Goal: Task Accomplishment & Management: Use online tool/utility

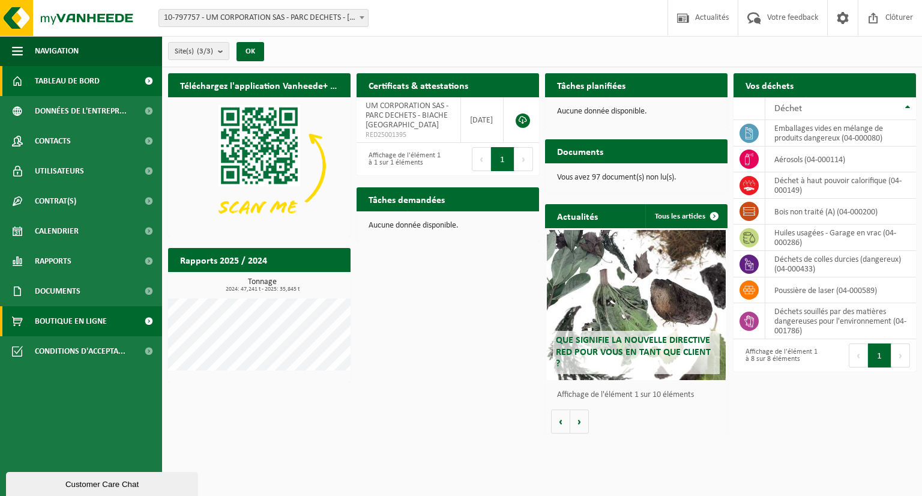
click at [68, 328] on span "Boutique en ligne" at bounding box center [71, 321] width 72 height 30
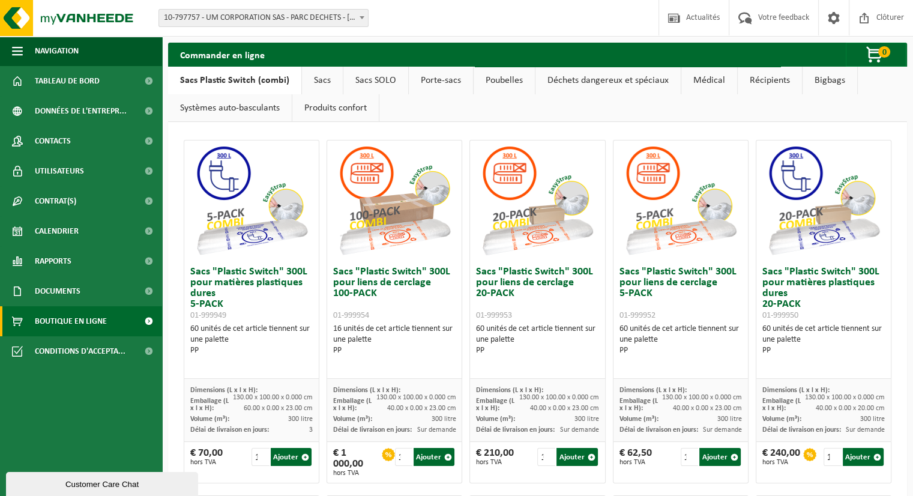
click at [601, 85] on link "Déchets dangereux et spéciaux" at bounding box center [608, 81] width 145 height 28
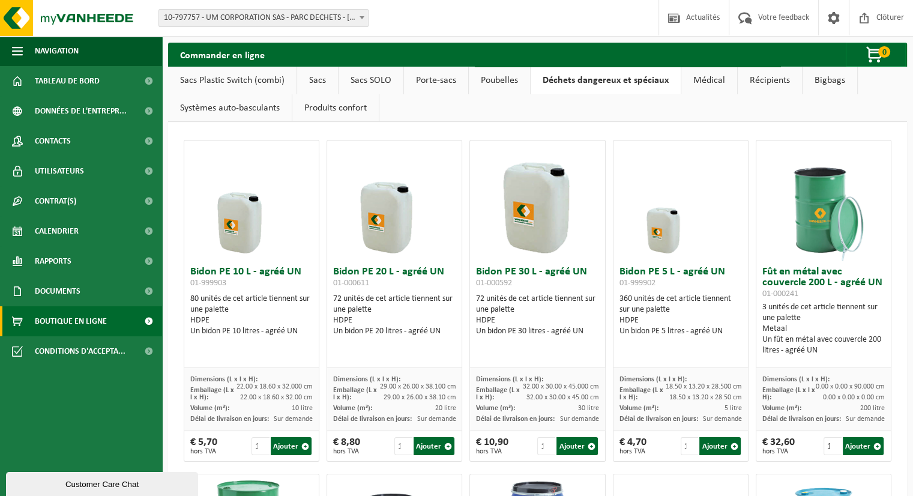
click at [694, 79] on link "Médical" at bounding box center [710, 81] width 56 height 28
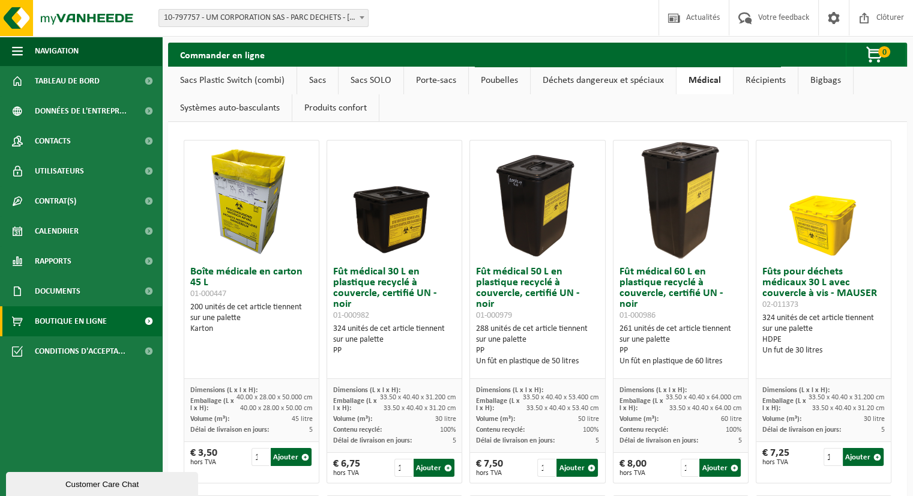
click at [605, 80] on link "Déchets dangereux et spéciaux" at bounding box center [603, 81] width 145 height 28
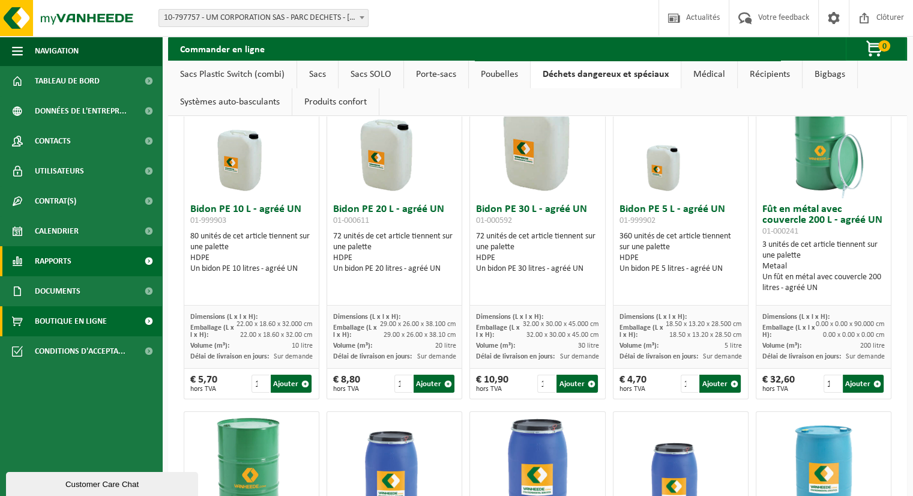
scroll to position [60, 0]
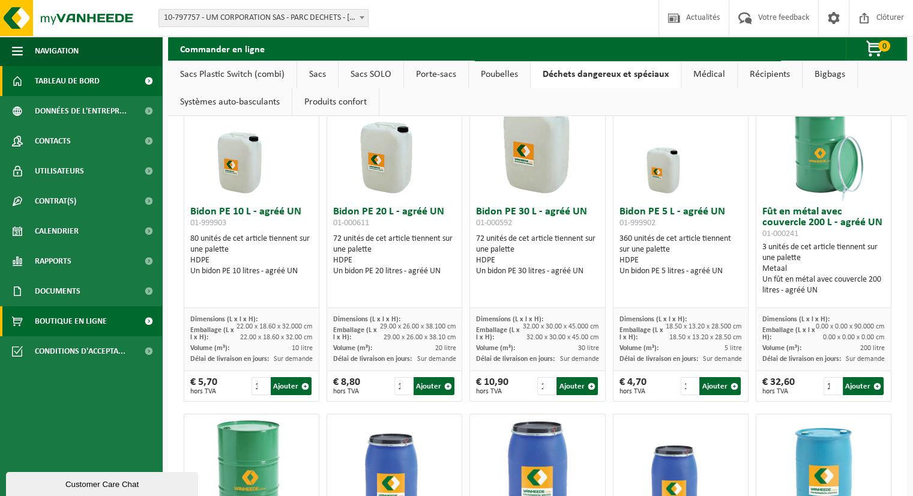
click at [104, 92] on link "Tableau de bord" at bounding box center [81, 81] width 162 height 30
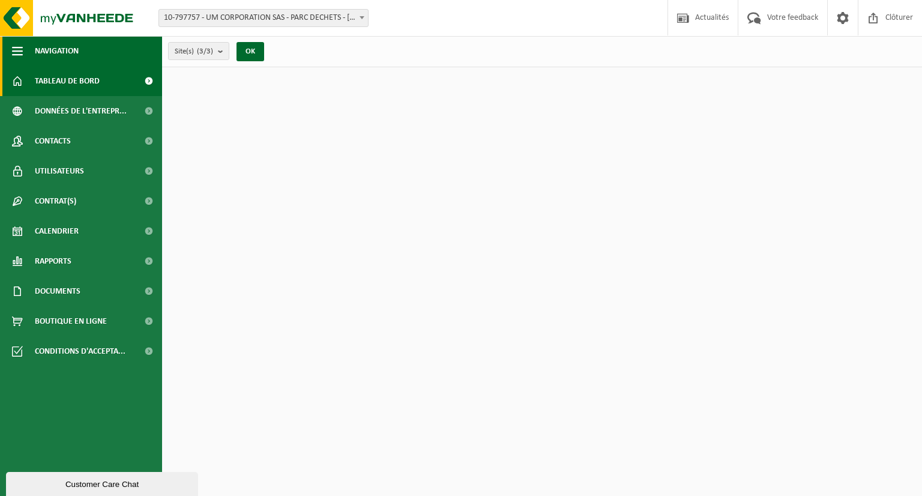
click at [25, 55] on button "Navigation" at bounding box center [81, 51] width 162 height 30
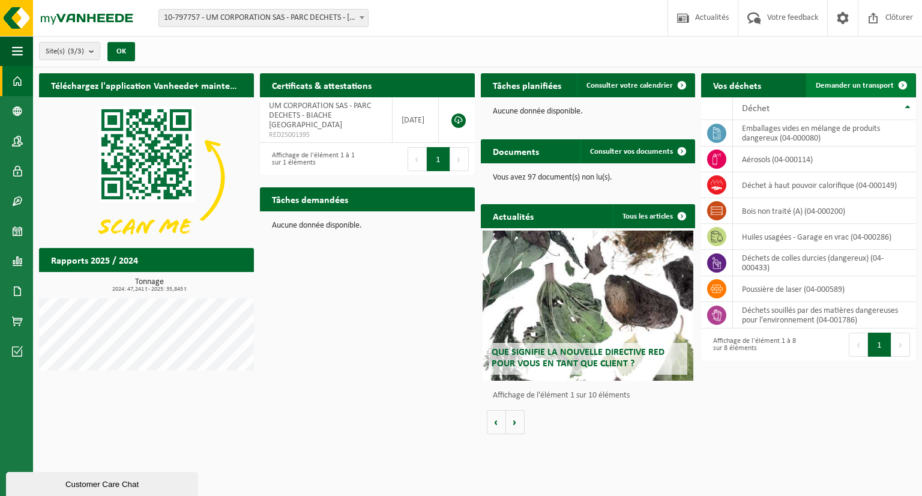
click at [876, 82] on span "Demander un transport" at bounding box center [855, 86] width 78 height 8
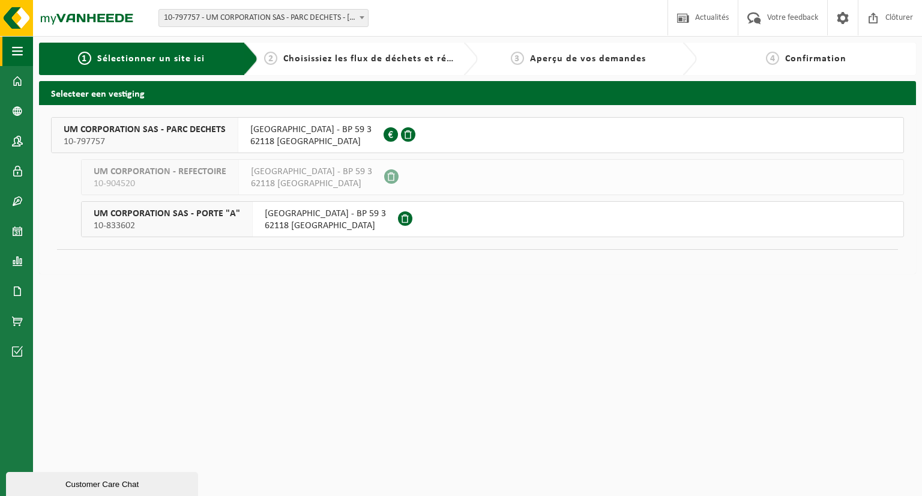
click at [15, 56] on span "button" at bounding box center [17, 51] width 11 height 30
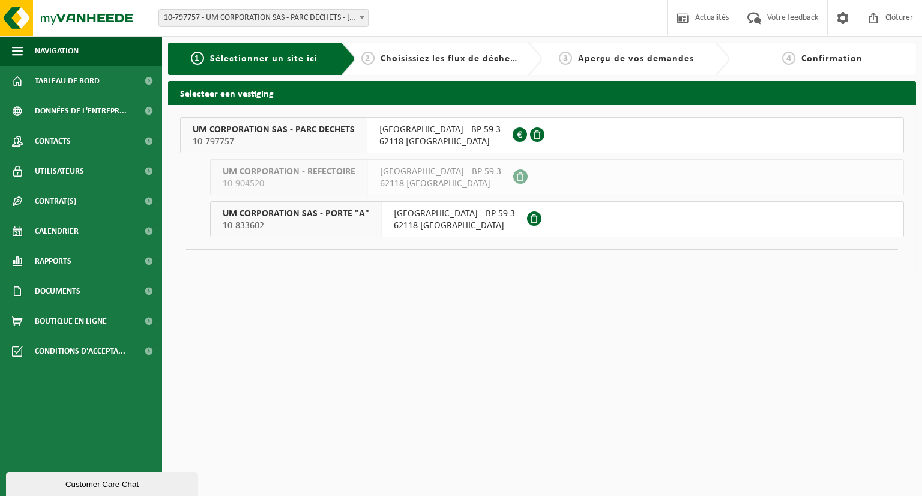
click at [312, 136] on span "10-797757" at bounding box center [274, 142] width 162 height 12
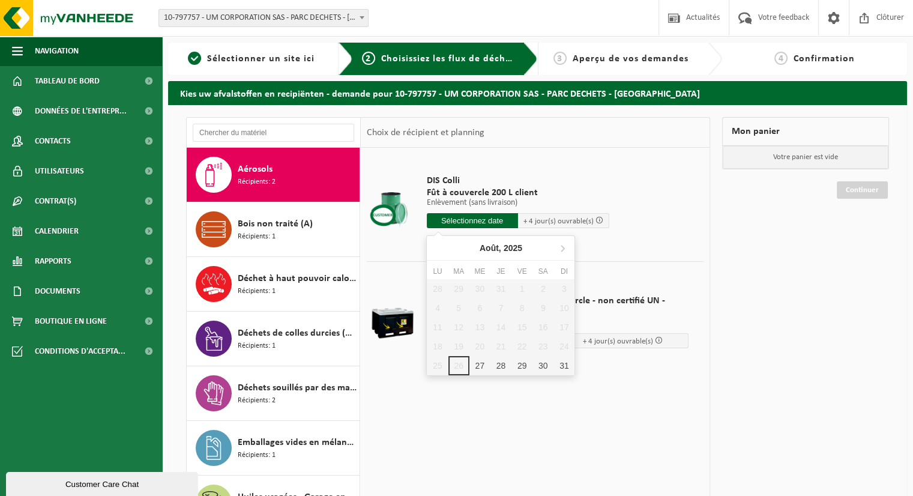
click at [449, 225] on input "text" at bounding box center [472, 220] width 91 height 15
click at [499, 364] on div "28" at bounding box center [501, 365] width 21 height 19
type input "à partir de 2025-08-28"
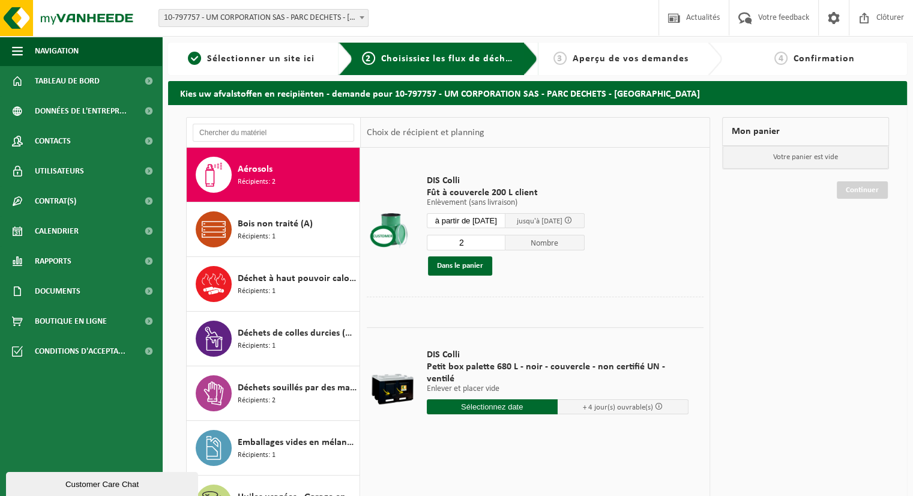
type input "2"
click at [501, 238] on input "2" at bounding box center [466, 243] width 79 height 16
click at [477, 265] on button "Dans le panier" at bounding box center [460, 265] width 64 height 19
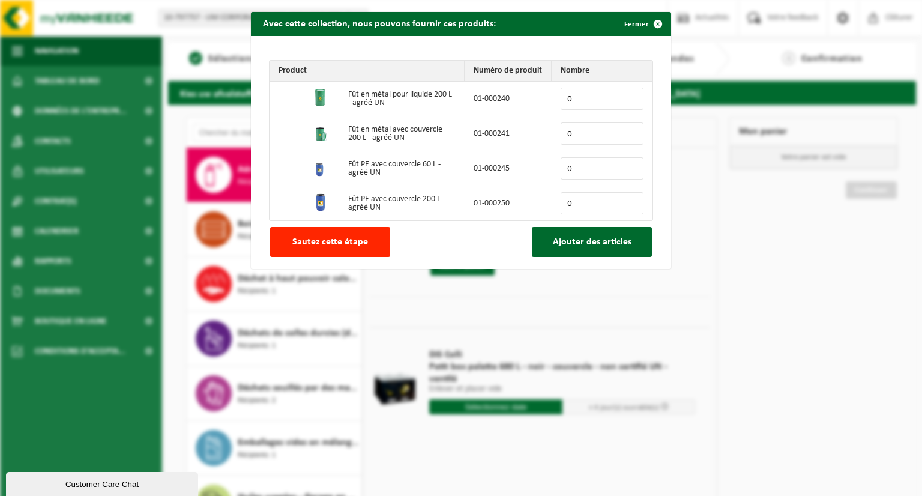
click at [617, 138] on input "0" at bounding box center [602, 134] width 83 height 22
click at [629, 132] on input "1" at bounding box center [602, 134] width 83 height 22
type input "2"
click at [629, 132] on input "2" at bounding box center [602, 134] width 83 height 22
click at [554, 251] on button "Ajouter des articles" at bounding box center [592, 242] width 120 height 30
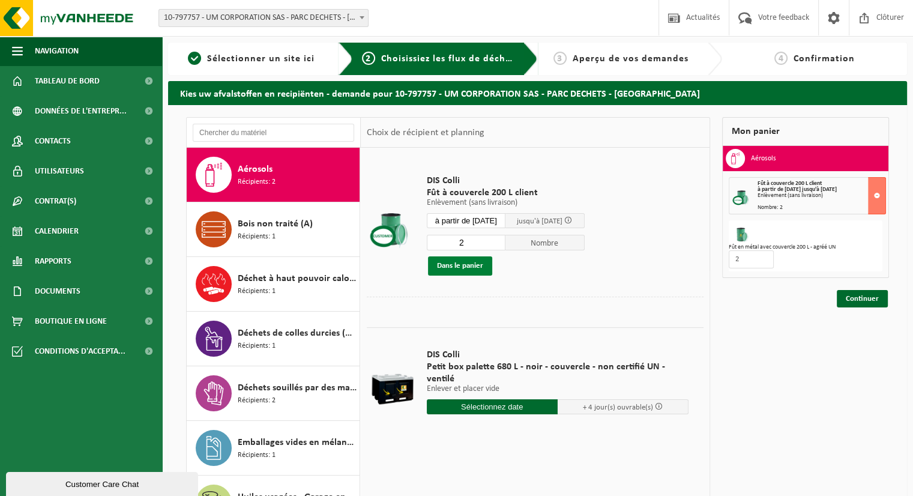
click at [464, 262] on button "Dans le panier" at bounding box center [460, 265] width 64 height 19
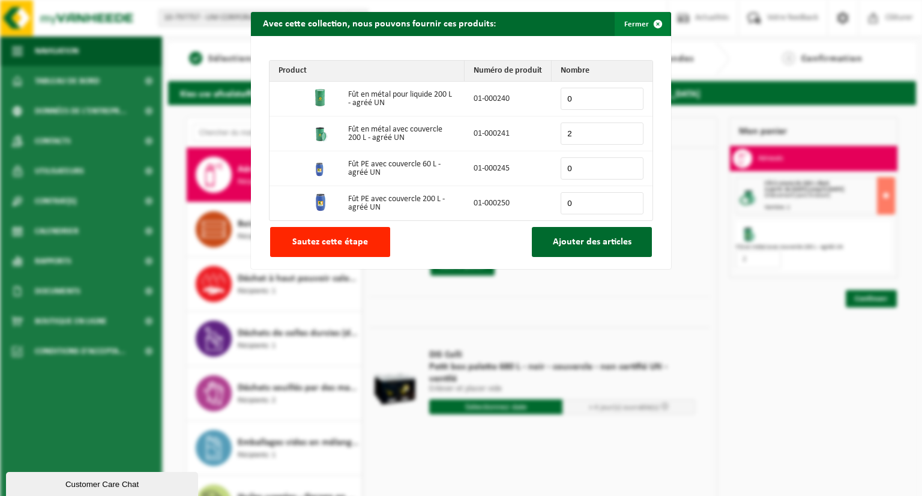
click at [655, 29] on span "button" at bounding box center [658, 24] width 24 height 24
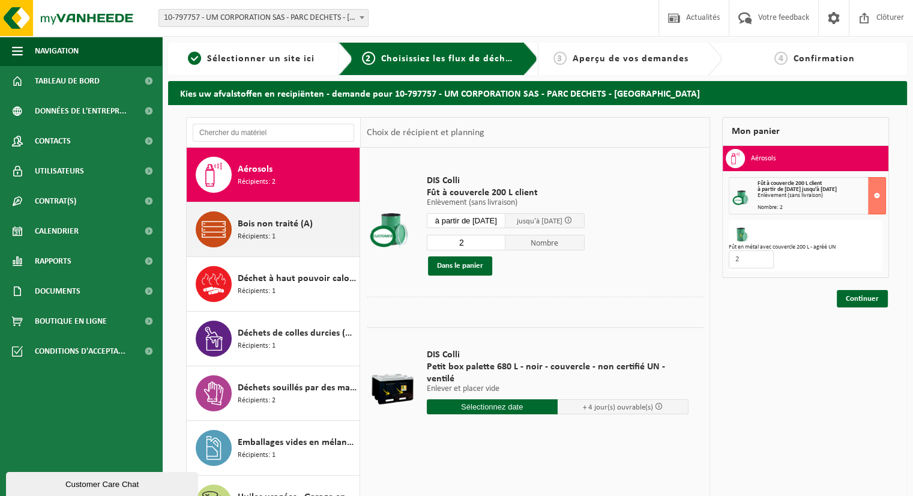
click at [285, 223] on span "Bois non traité (A)" at bounding box center [275, 224] width 75 height 14
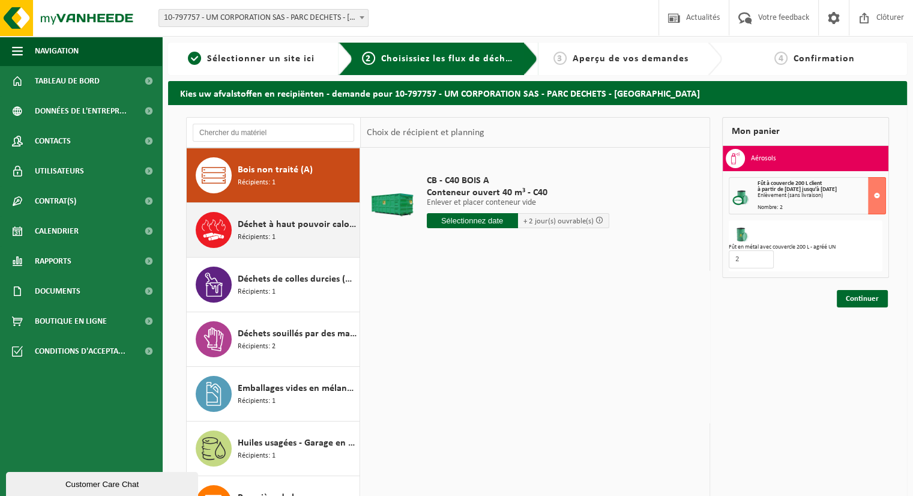
click at [282, 228] on span "Déchet à haut pouvoir calorifique" at bounding box center [297, 224] width 119 height 14
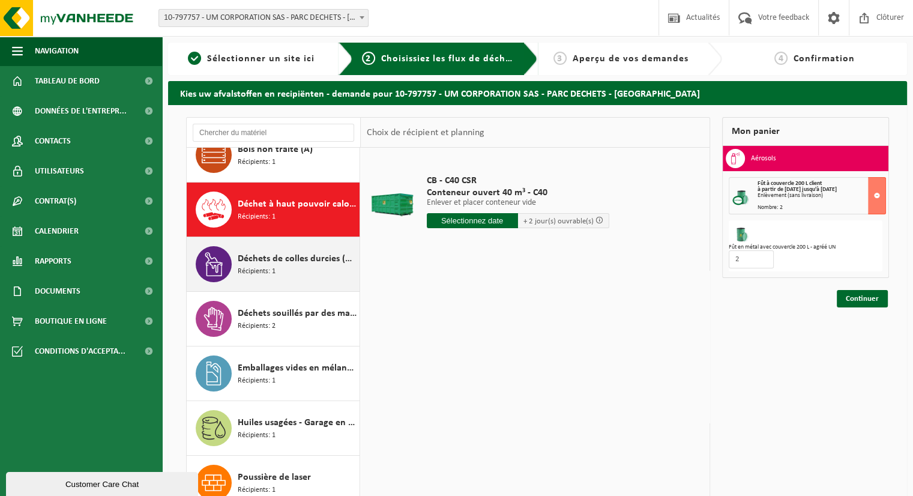
click at [262, 262] on span "Déchets de colles durcies (dangereux)" at bounding box center [297, 259] width 119 height 14
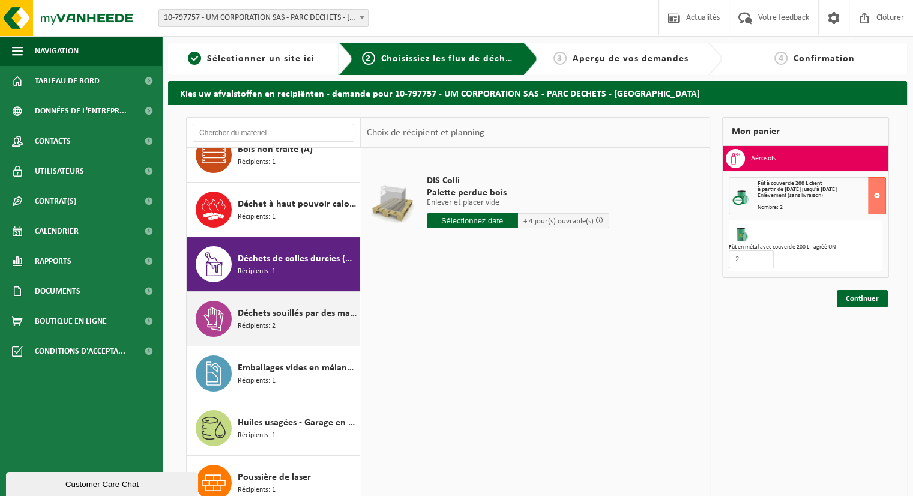
click at [250, 321] on span "Récipients: 2" at bounding box center [257, 326] width 38 height 11
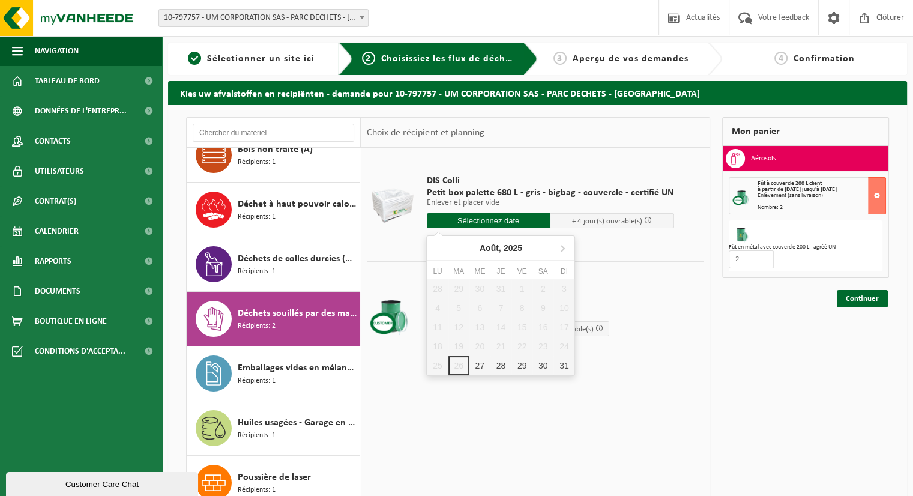
click at [474, 224] on input "text" at bounding box center [489, 220] width 124 height 15
click at [498, 362] on div "28" at bounding box center [501, 365] width 21 height 19
type input "à partir de 2025-08-28"
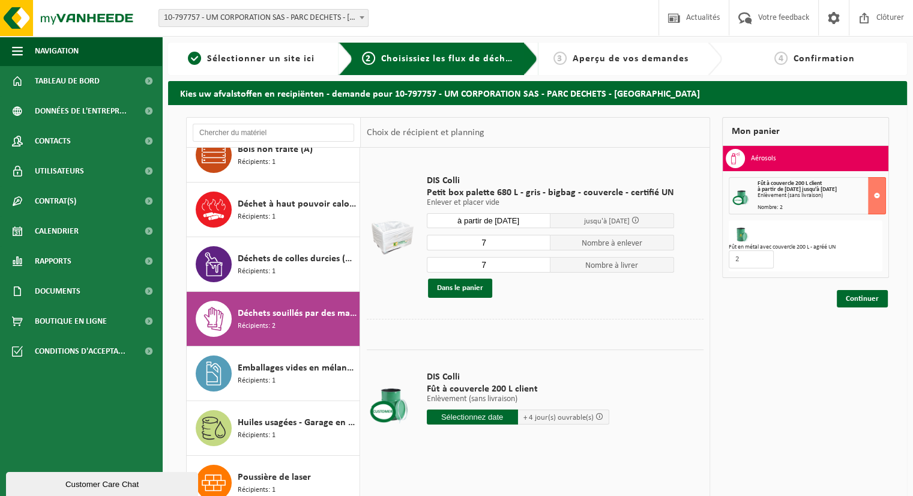
click at [507, 243] on input "7" at bounding box center [489, 243] width 124 height 16
click at [539, 245] on input "6" at bounding box center [489, 243] width 124 height 16
type input "5"
click at [539, 245] on input "5" at bounding box center [489, 243] width 124 height 16
click at [476, 291] on button "Dans le panier" at bounding box center [460, 288] width 64 height 19
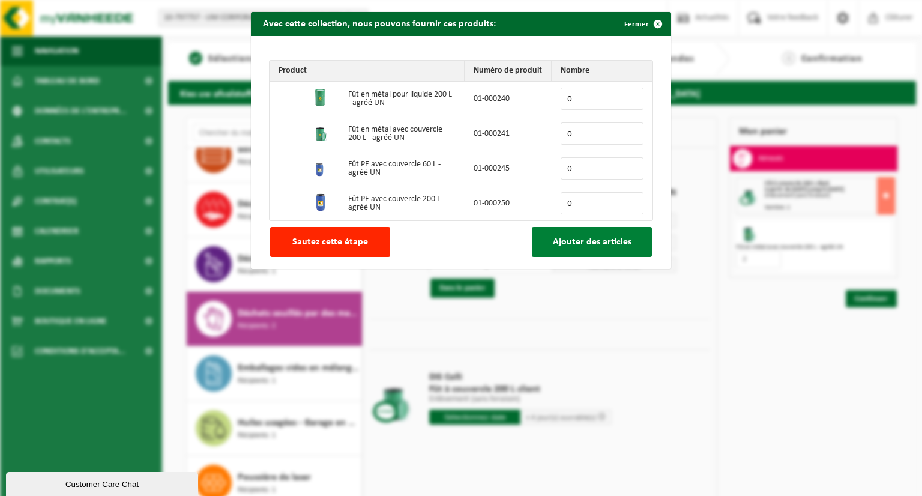
click at [577, 241] on span "Ajouter des articles" at bounding box center [592, 242] width 79 height 10
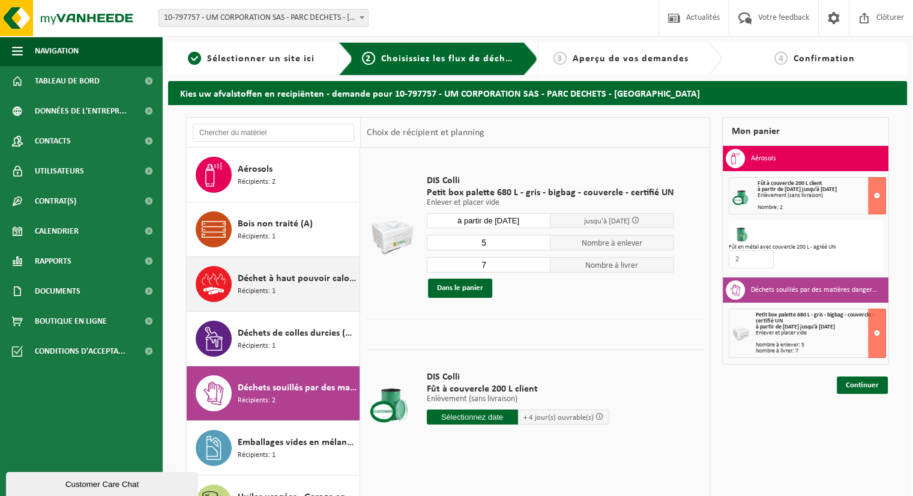
scroll to position [0, 0]
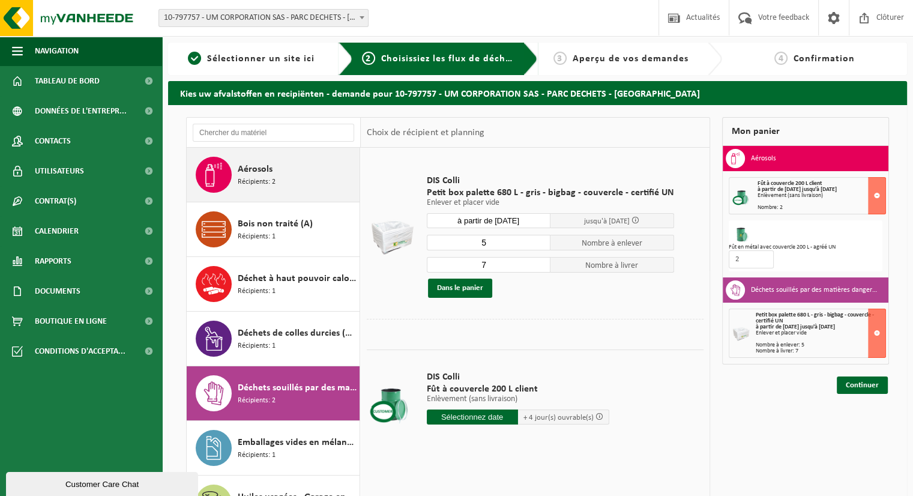
click at [283, 176] on div "Aérosols Récipients: 2" at bounding box center [297, 175] width 119 height 36
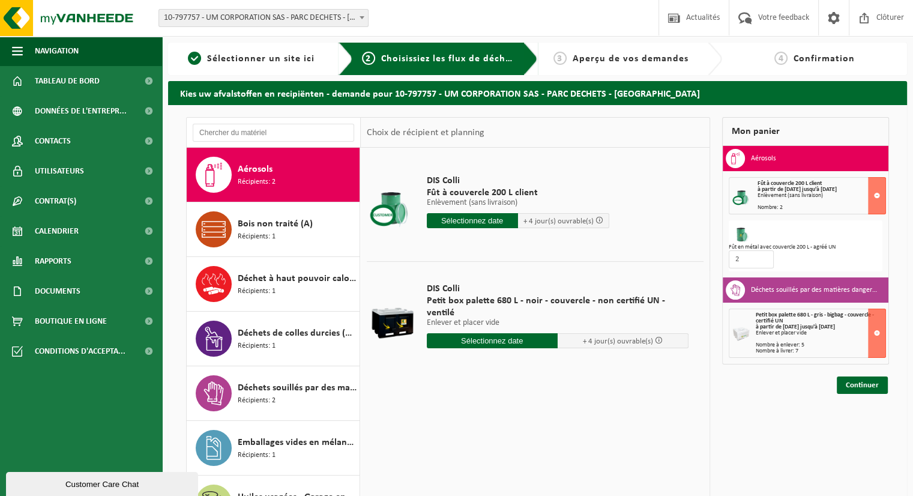
click at [492, 222] on input "text" at bounding box center [472, 220] width 91 height 15
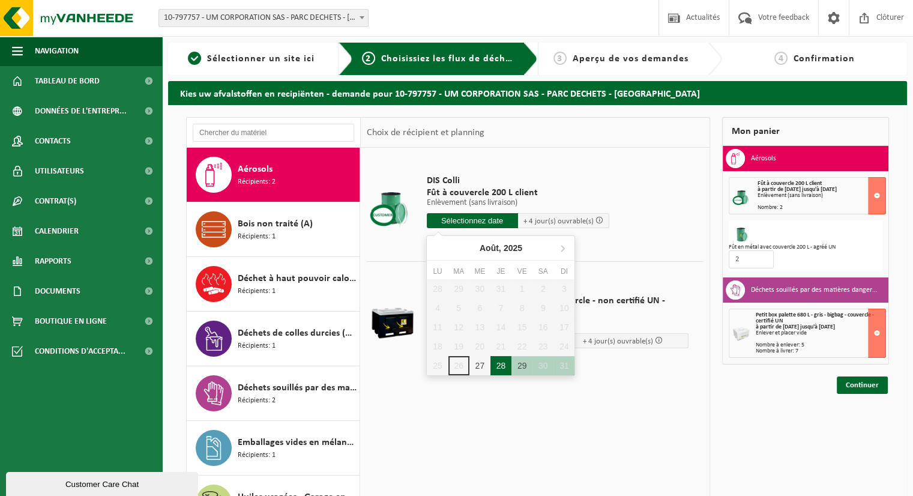
click at [503, 367] on div "28" at bounding box center [501, 365] width 21 height 19
type input "à partir de 2025-08-28"
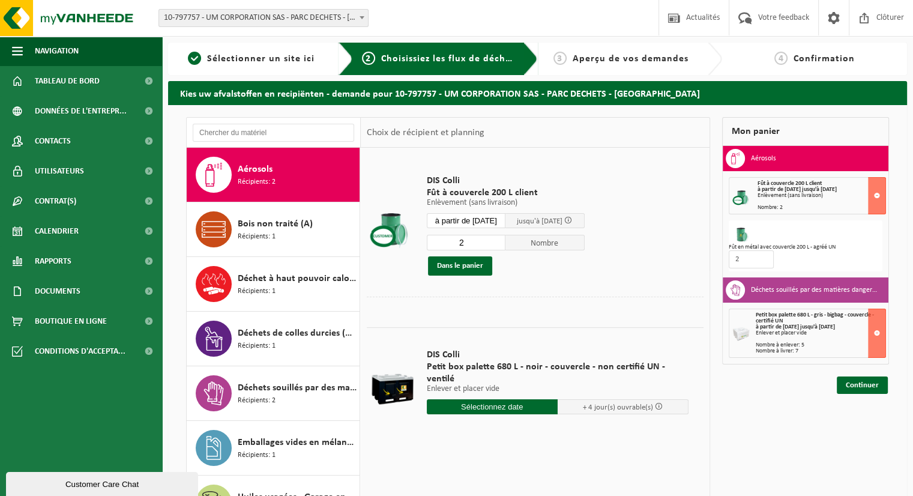
click at [504, 241] on input "2" at bounding box center [466, 243] width 79 height 16
type input "1"
click at [500, 246] on input "1" at bounding box center [466, 243] width 79 height 16
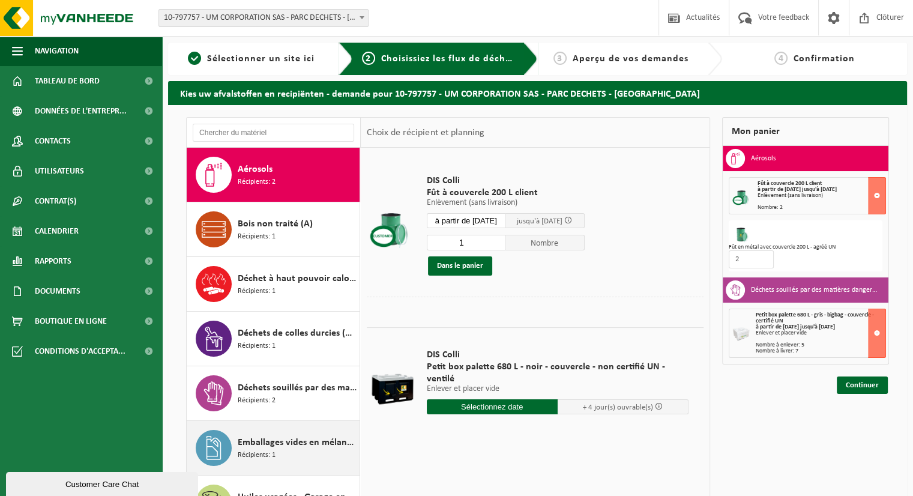
click at [248, 411] on div "Déchets souillés par des matières dangereuses pour l'environnement Récipients: 2" at bounding box center [274, 393] width 174 height 54
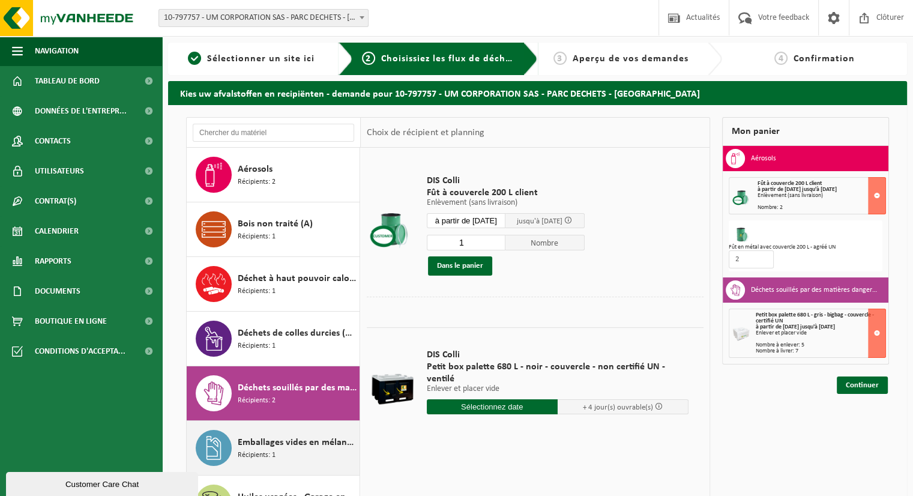
scroll to position [74, 0]
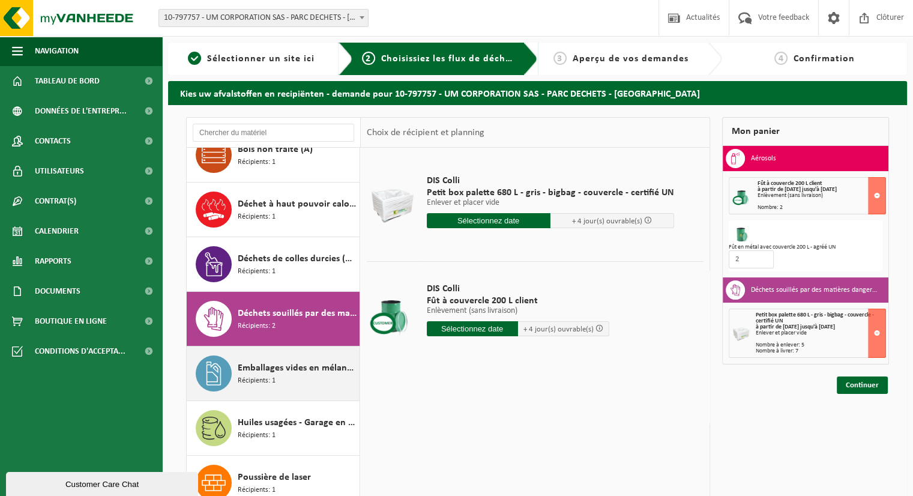
click at [274, 380] on span "Récipients: 1" at bounding box center [257, 380] width 38 height 11
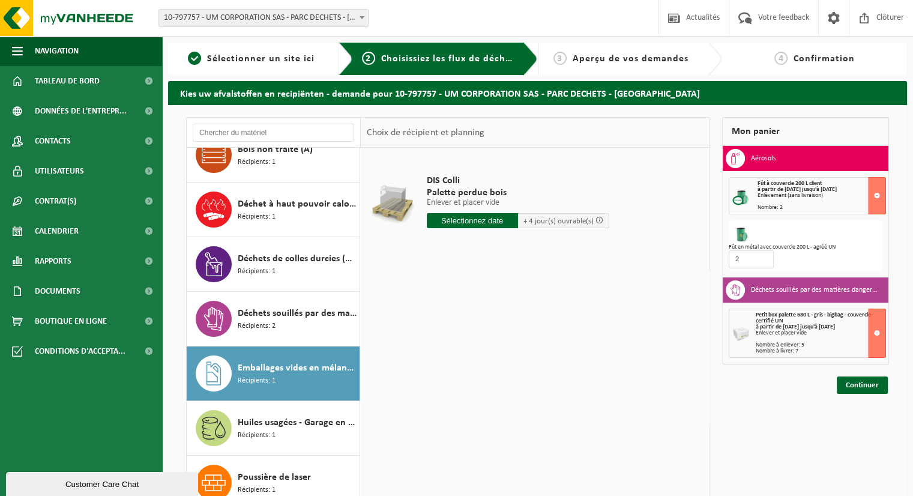
scroll to position [60, 0]
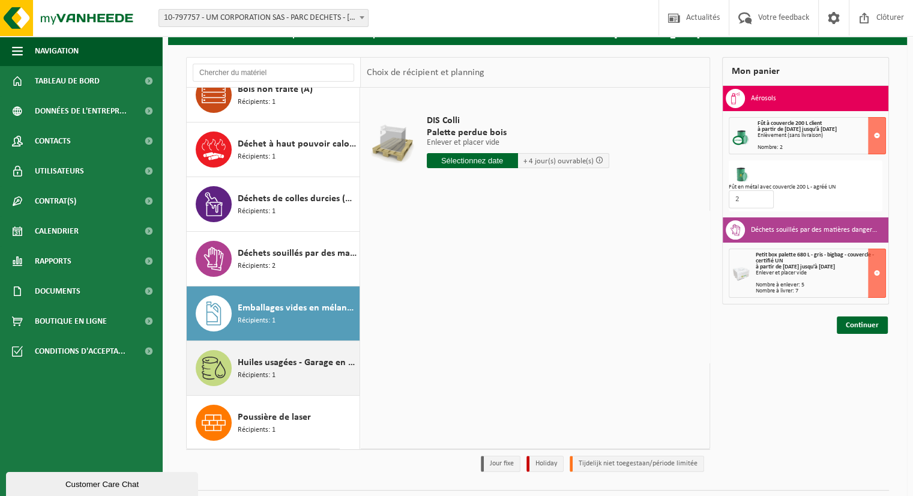
click at [277, 378] on div "Huiles usagées - Garage en vrac Récipients: 1" at bounding box center [297, 368] width 119 height 36
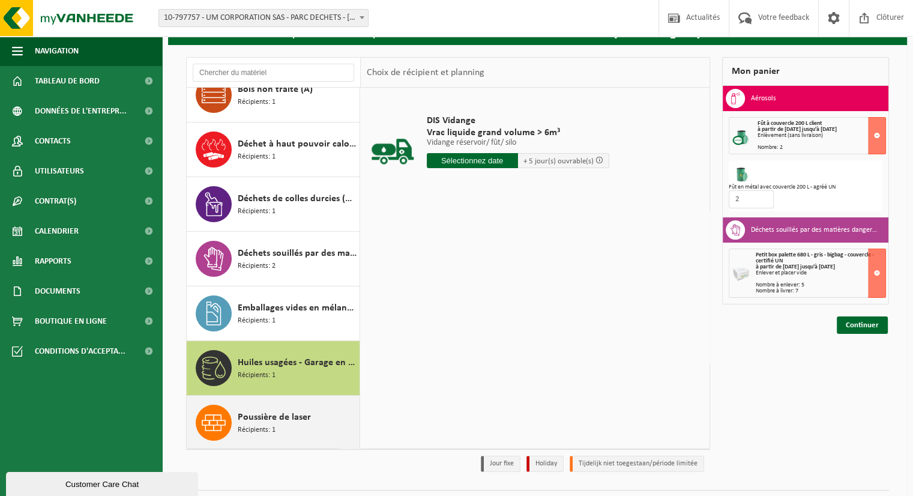
click at [262, 410] on span "Poussière de laser" at bounding box center [274, 417] width 73 height 14
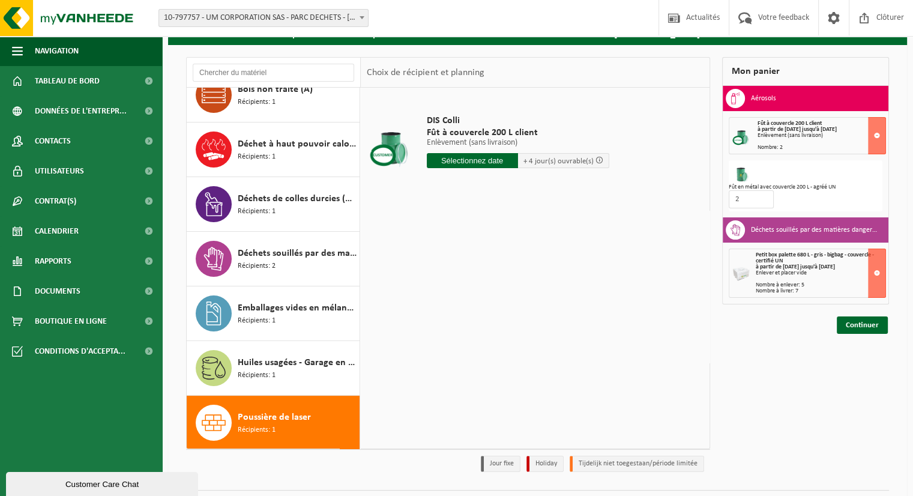
click at [482, 160] on input "text" at bounding box center [472, 160] width 91 height 15
click at [504, 306] on div "28" at bounding box center [501, 305] width 21 height 19
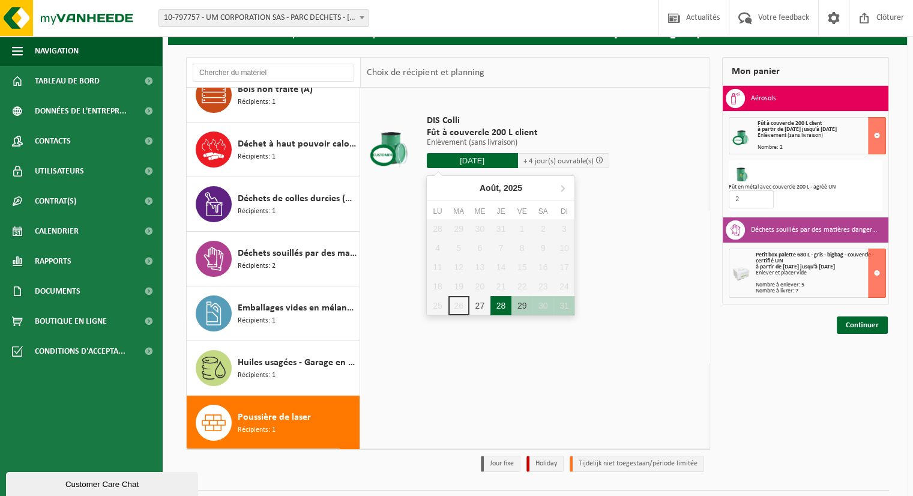
type input "à partir de 2025-08-28"
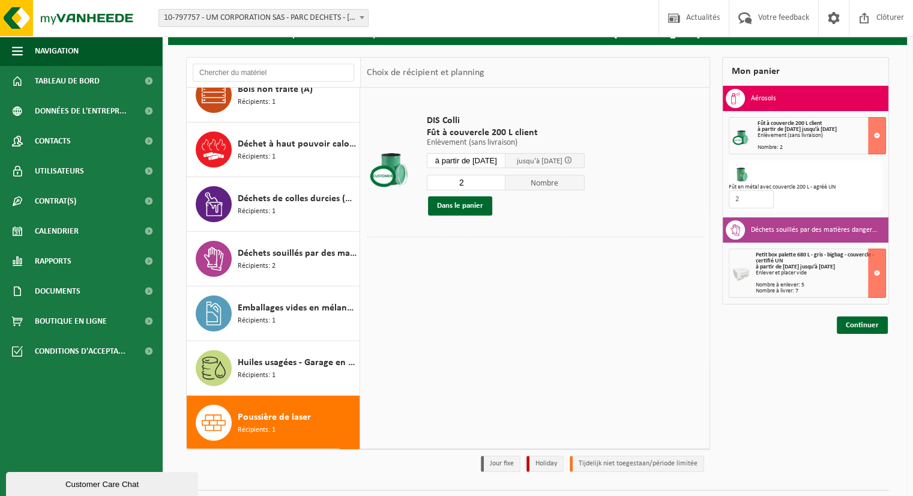
click at [503, 180] on input "2" at bounding box center [466, 183] width 79 height 16
click at [503, 180] on input "3" at bounding box center [466, 183] width 79 height 16
click at [503, 180] on input "4" at bounding box center [466, 183] width 79 height 16
click at [503, 180] on input "5" at bounding box center [466, 183] width 79 height 16
click at [503, 180] on input "6" at bounding box center [466, 183] width 79 height 16
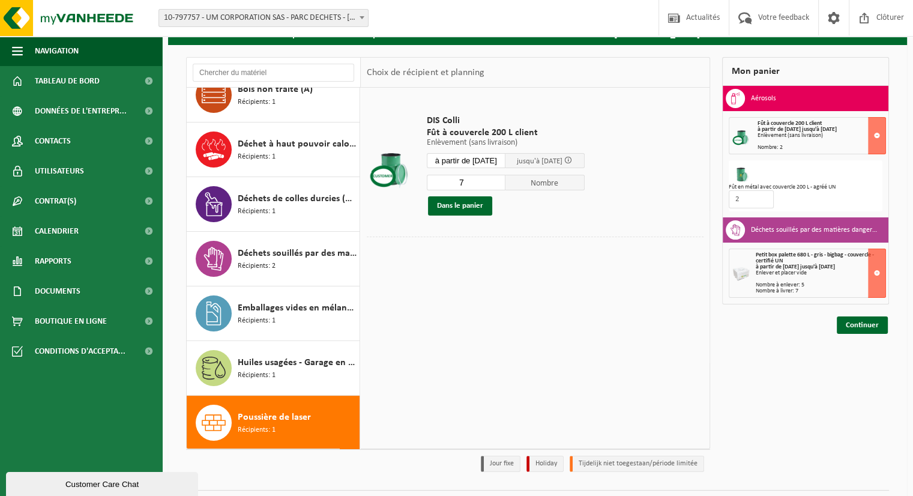
click at [503, 180] on input "7" at bounding box center [466, 183] width 79 height 16
click at [503, 180] on input "8" at bounding box center [466, 183] width 79 height 16
click at [503, 180] on input "9" at bounding box center [466, 183] width 79 height 16
click at [503, 180] on input "10" at bounding box center [466, 183] width 79 height 16
type input "11"
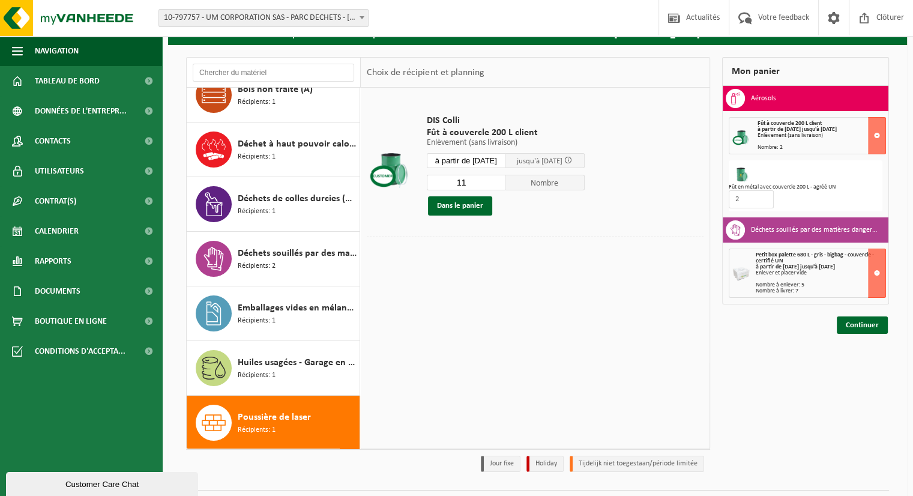
click at [503, 180] on input "11" at bounding box center [466, 183] width 79 height 16
click at [438, 205] on button "Dans le panier" at bounding box center [460, 205] width 64 height 19
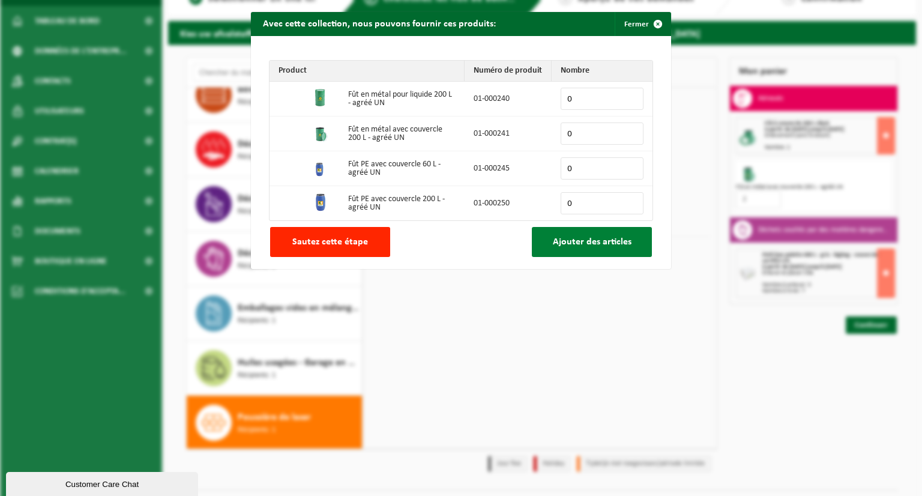
click at [556, 252] on button "Ajouter des articles" at bounding box center [592, 242] width 120 height 30
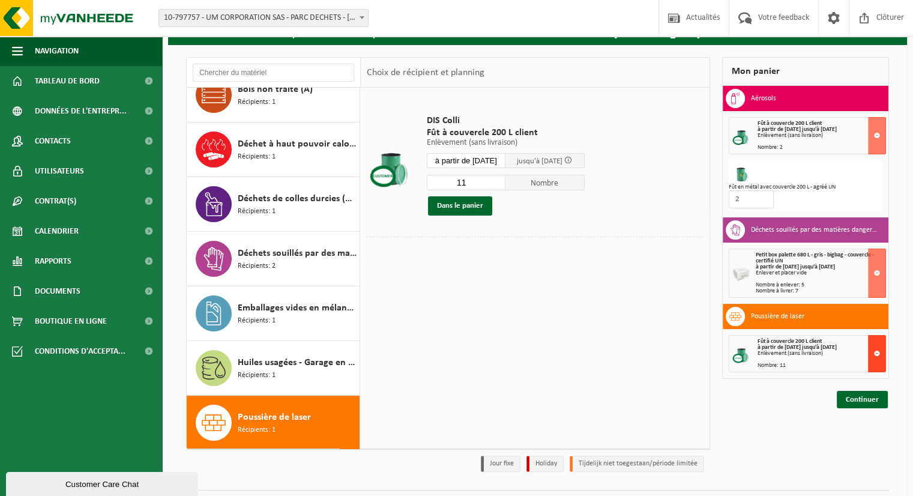
click at [884, 360] on button at bounding box center [877, 353] width 18 height 37
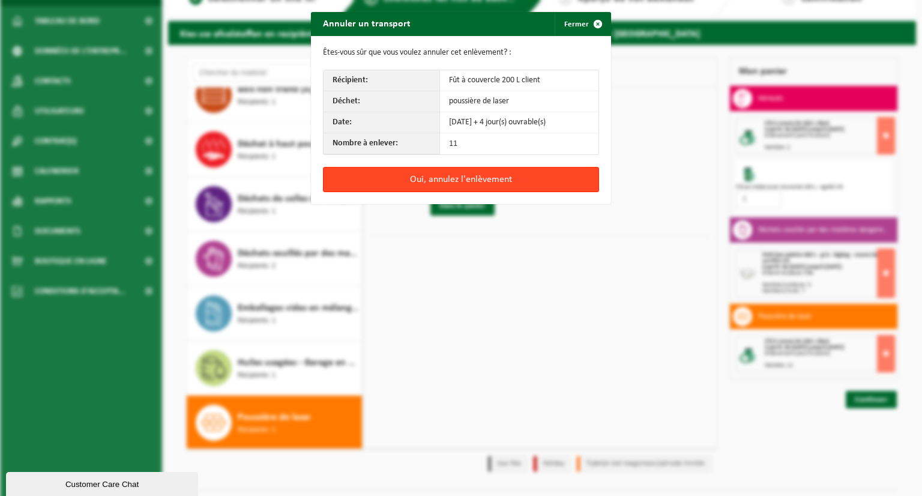
click at [391, 176] on button "Oui, annulez l'enlèvement" at bounding box center [461, 179] width 276 height 25
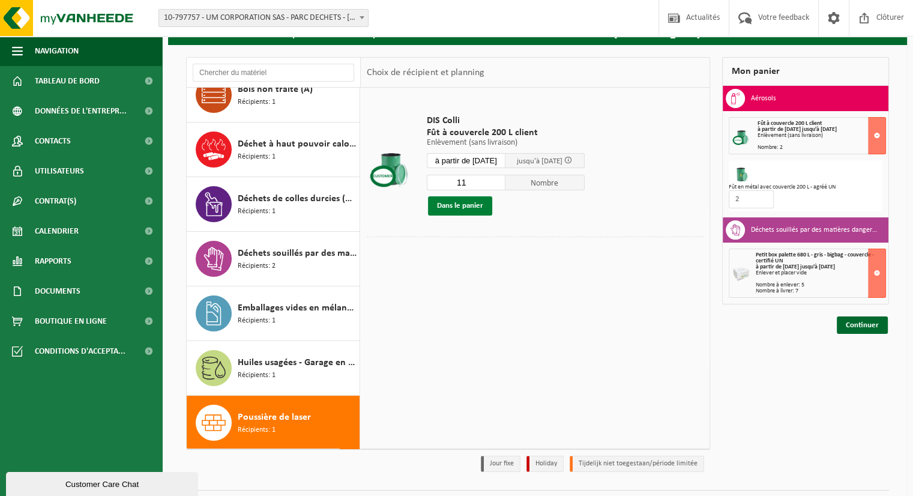
click at [461, 206] on button "Dans le panier" at bounding box center [460, 205] width 64 height 19
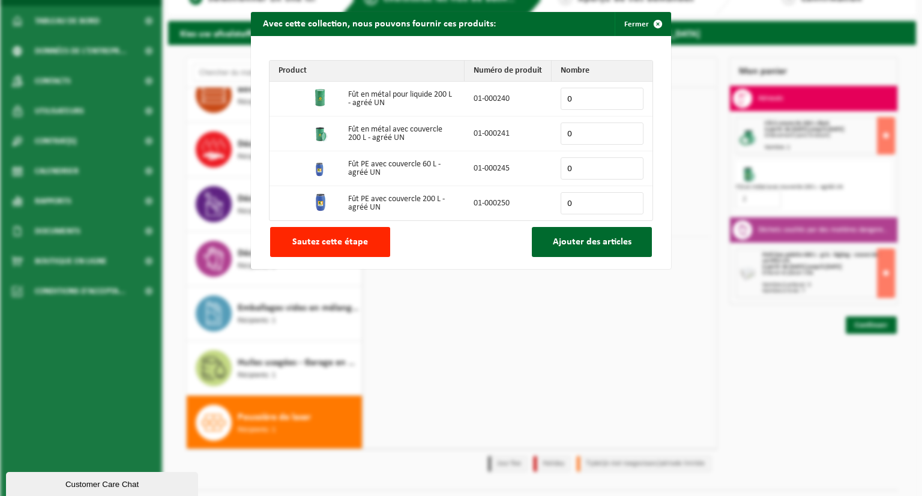
click at [575, 92] on input "0" at bounding box center [602, 99] width 83 height 22
click at [628, 94] on input "1" at bounding box center [602, 99] width 83 height 22
click at [628, 94] on input "2" at bounding box center [602, 99] width 83 height 22
click at [628, 94] on input "3" at bounding box center [602, 99] width 83 height 22
click at [628, 94] on input "4" at bounding box center [602, 99] width 83 height 22
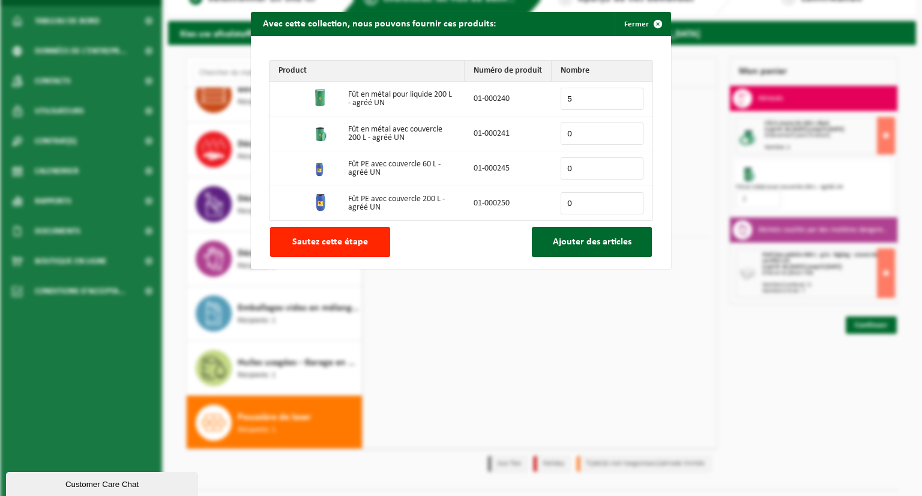
click at [628, 94] on input "5" at bounding box center [602, 99] width 83 height 22
click at [628, 94] on input "6" at bounding box center [602, 99] width 83 height 22
click at [628, 94] on input "7" at bounding box center [602, 99] width 83 height 22
click at [628, 94] on input "8" at bounding box center [602, 99] width 83 height 22
click at [628, 94] on input "9" at bounding box center [602, 99] width 83 height 22
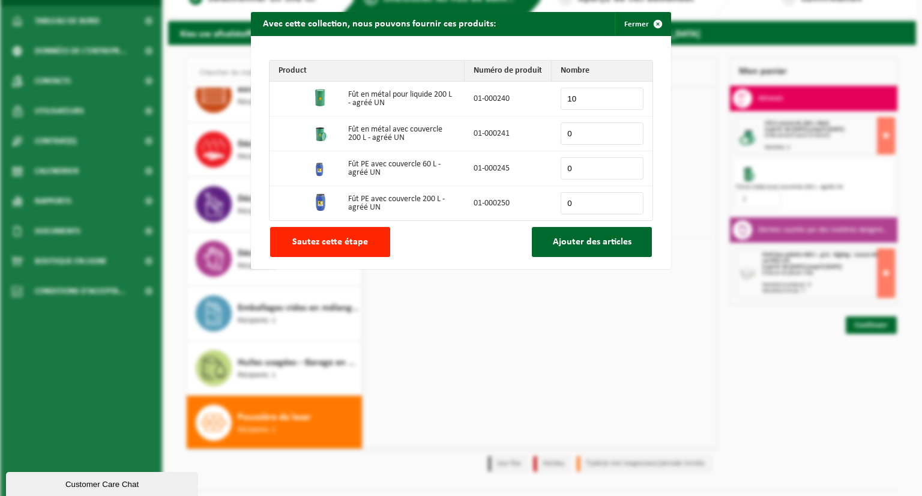
click at [628, 95] on input "10" at bounding box center [602, 99] width 83 height 22
type input "11"
click at [628, 95] on input "11" at bounding box center [602, 99] width 83 height 22
click at [571, 249] on button "Ajouter des articles" at bounding box center [592, 242] width 120 height 30
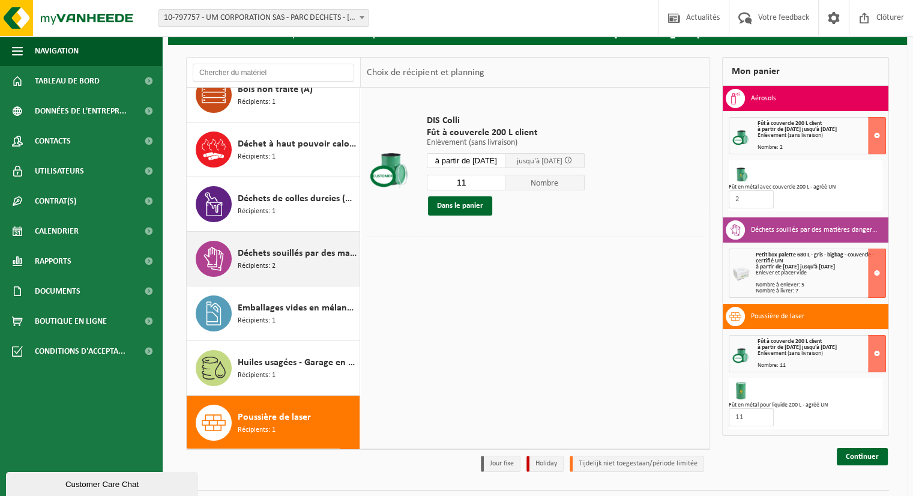
click at [311, 278] on div "Déchets souillés par des matières dangereuses pour l'environnement Récipients: 2" at bounding box center [274, 259] width 174 height 54
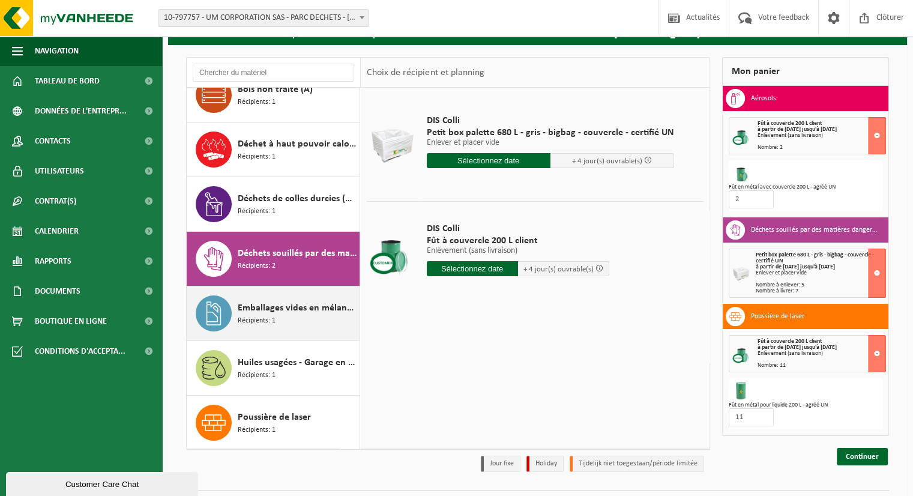
click at [249, 322] on span "Récipients: 1" at bounding box center [257, 320] width 38 height 11
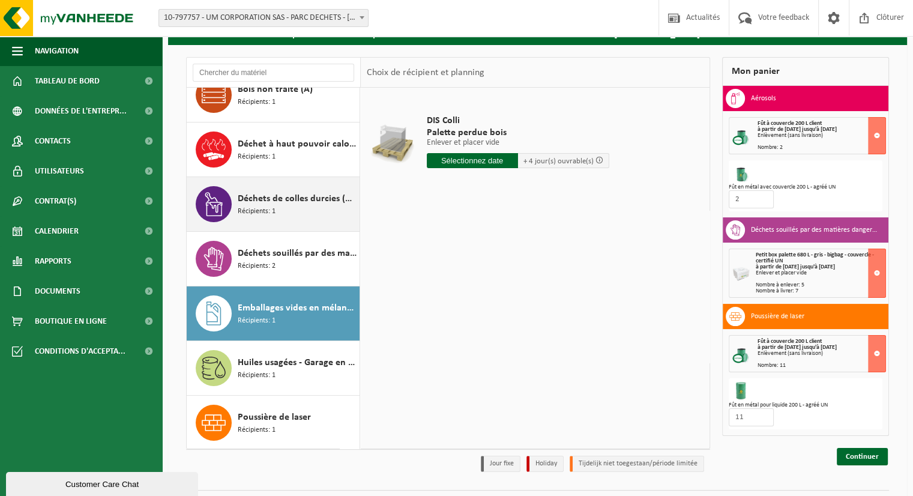
click at [271, 216] on div "Déchets de colles durcies (dangereux) Récipients: 1" at bounding box center [297, 204] width 119 height 36
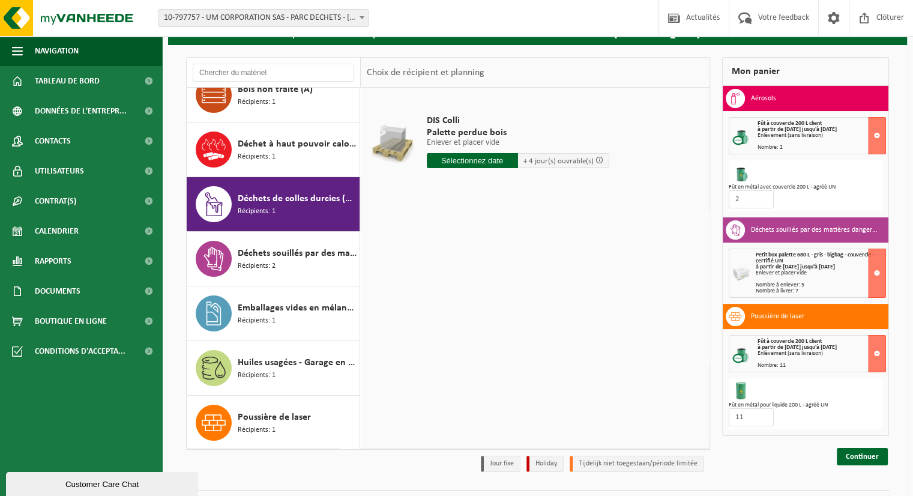
click at [470, 159] on input "text" at bounding box center [472, 160] width 91 height 15
click at [504, 303] on div "28" at bounding box center [501, 305] width 21 height 19
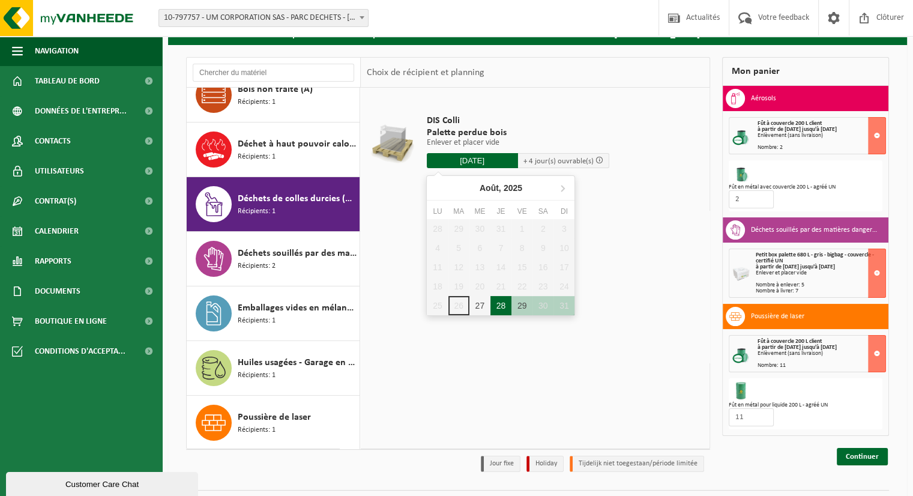
type input "à partir de 2025-08-28"
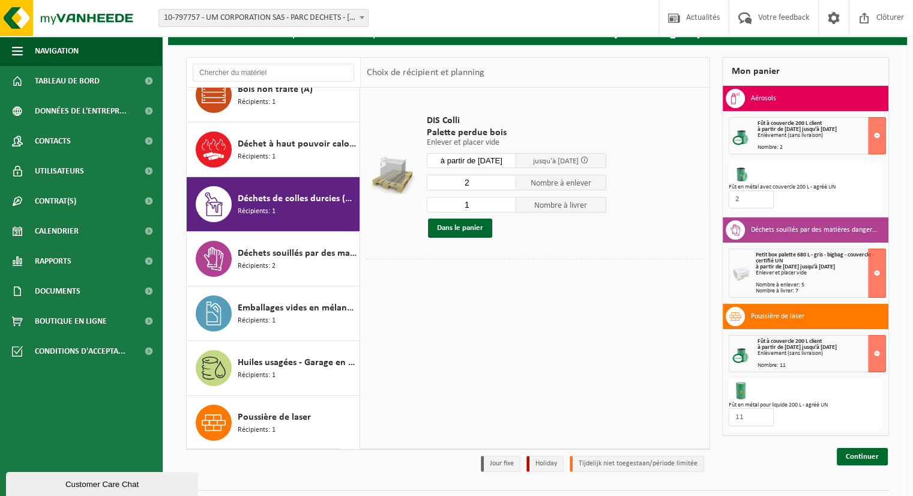
click at [510, 178] on input "2" at bounding box center [472, 183] width 90 height 16
type input "3"
click at [510, 178] on input "3" at bounding box center [472, 183] width 90 height 16
click at [499, 198] on input "1" at bounding box center [472, 205] width 90 height 16
type input "0"
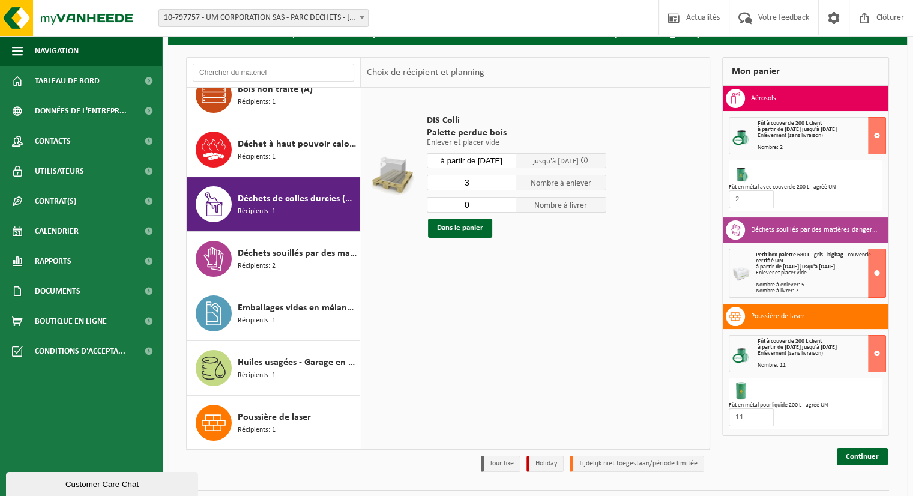
click at [507, 206] on input "0" at bounding box center [472, 205] width 90 height 16
click at [475, 228] on button "Dans le panier" at bounding box center [460, 228] width 64 height 19
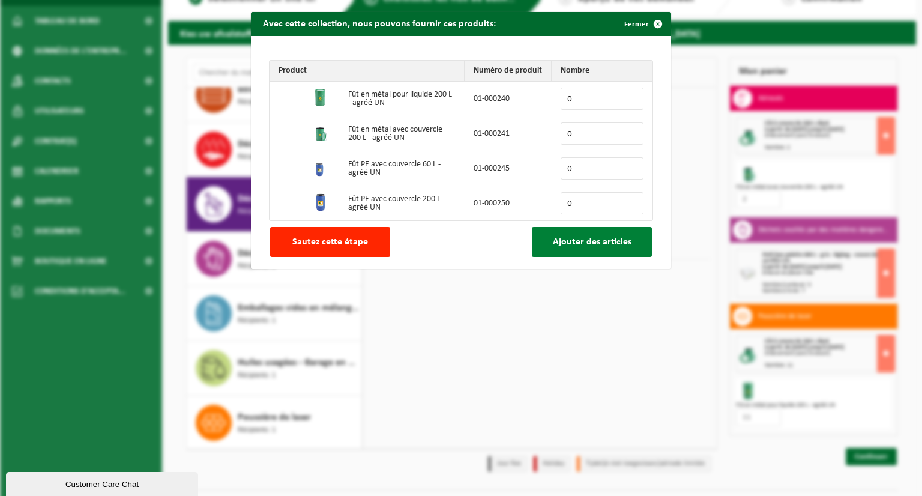
click at [585, 252] on button "Ajouter des articles" at bounding box center [592, 242] width 120 height 30
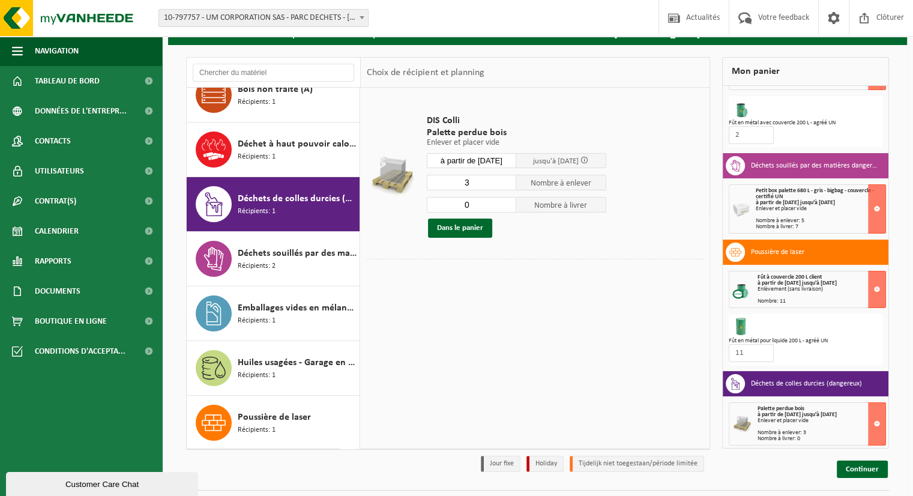
scroll to position [65, 0]
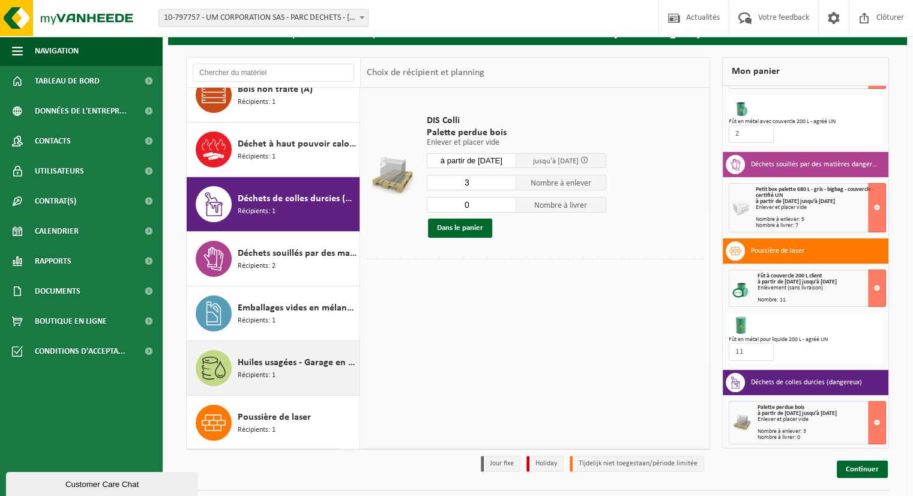
click at [303, 384] on div "Huiles usagées - Garage en vrac Récipients: 1" at bounding box center [297, 368] width 119 height 36
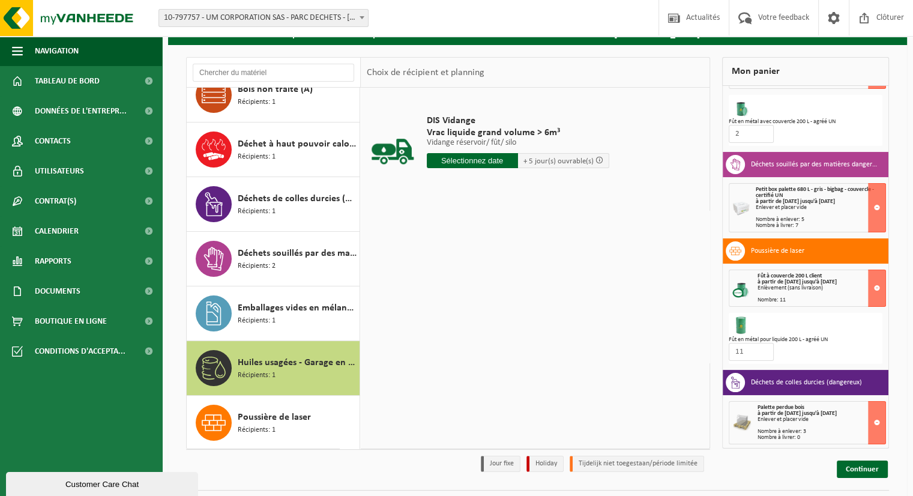
click at [473, 161] on input "text" at bounding box center [472, 160] width 91 height 15
click at [504, 310] on div "28" at bounding box center [501, 305] width 21 height 19
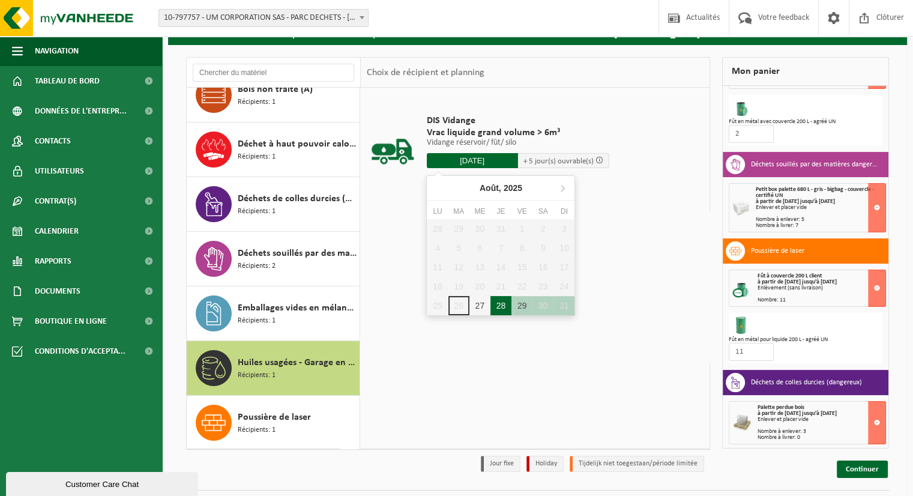
type input "à partir de 2025-08-28"
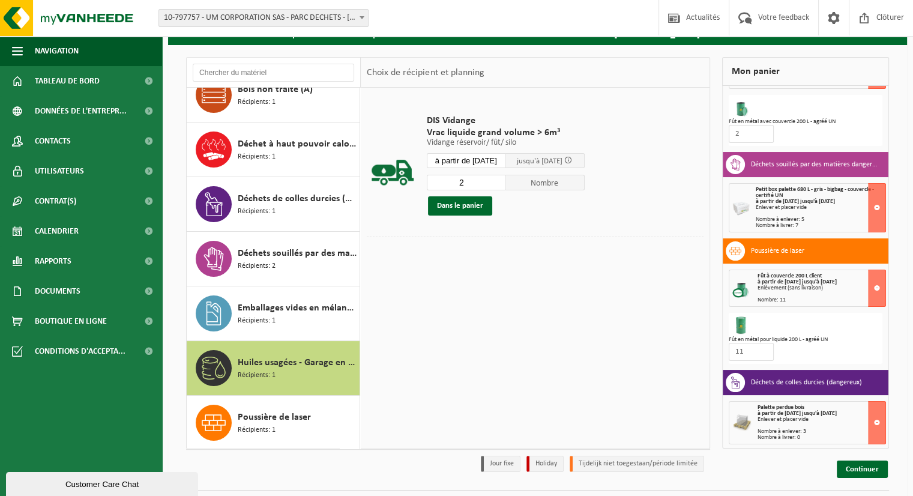
click at [503, 180] on input "2" at bounding box center [466, 183] width 79 height 16
click at [503, 180] on input "3" at bounding box center [466, 183] width 79 height 16
click at [503, 180] on input "4" at bounding box center [466, 183] width 79 height 16
click at [503, 180] on input "5" at bounding box center [466, 183] width 79 height 16
click at [503, 180] on input "6" at bounding box center [466, 183] width 79 height 16
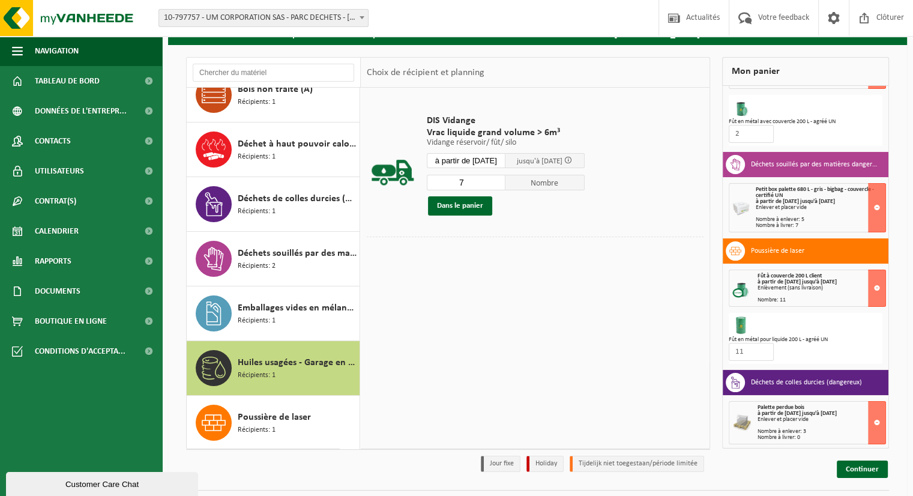
click at [503, 180] on input "7" at bounding box center [466, 183] width 79 height 16
click at [500, 184] on input "6" at bounding box center [466, 183] width 79 height 16
click at [569, 229] on td "DIS Vidange Vrac liquide grand volume > 6m³ Vidange réservoir/ fût/ silo Vidang…" at bounding box center [561, 165] width 286 height 143
click at [485, 183] on input "6" at bounding box center [466, 183] width 79 height 16
click at [535, 214] on div "Dans le panier" at bounding box center [506, 205] width 158 height 19
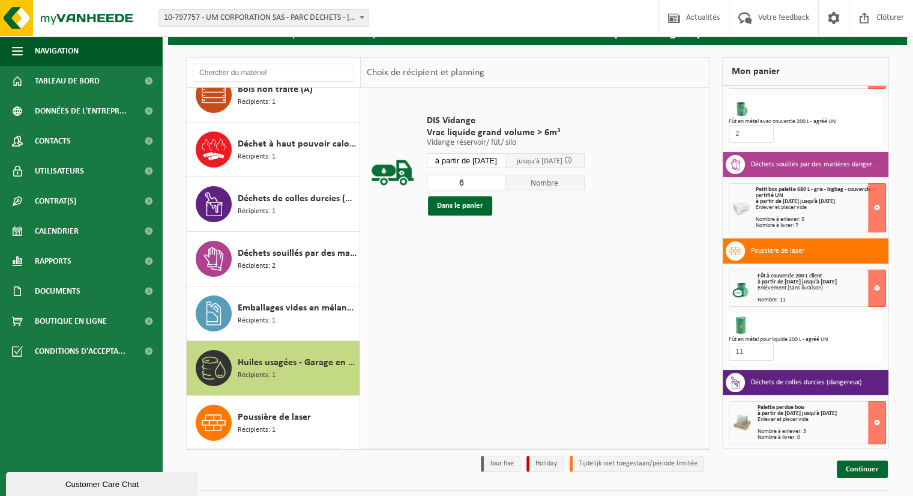
click at [538, 216] on div "DIS Vidange Vrac liquide grand volume > 6m³ Vidange réservoir/ fût/ silo Vidang…" at bounding box center [506, 165] width 170 height 125
click at [462, 186] on input "6" at bounding box center [466, 183] width 79 height 16
click at [472, 183] on input "6" at bounding box center [466, 183] width 79 height 16
click at [503, 186] on input "5" at bounding box center [466, 183] width 79 height 16
click at [503, 186] on input "4" at bounding box center [466, 183] width 79 height 16
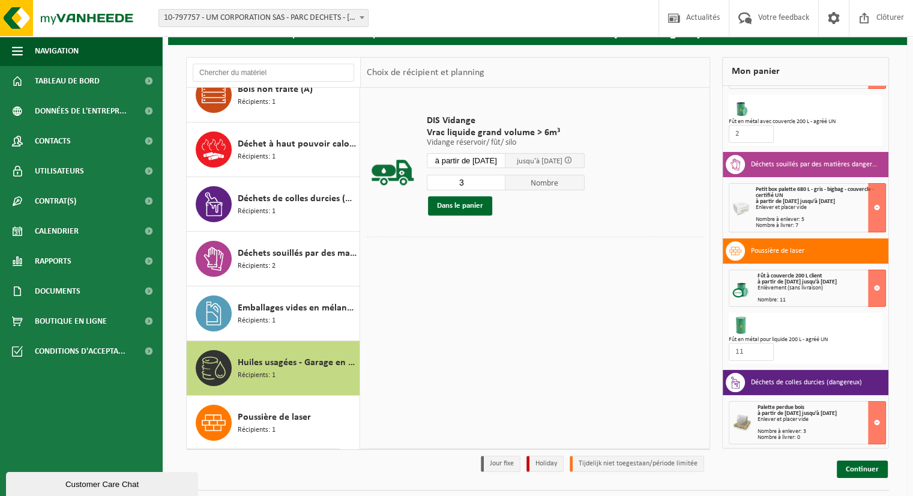
click at [503, 186] on input "3" at bounding box center [466, 183] width 79 height 16
click at [503, 186] on input "2" at bounding box center [466, 183] width 79 height 16
click at [503, 186] on input "1" at bounding box center [466, 183] width 79 height 16
click at [503, 178] on input "2" at bounding box center [466, 183] width 79 height 16
click at [503, 178] on input "3" at bounding box center [466, 183] width 79 height 16
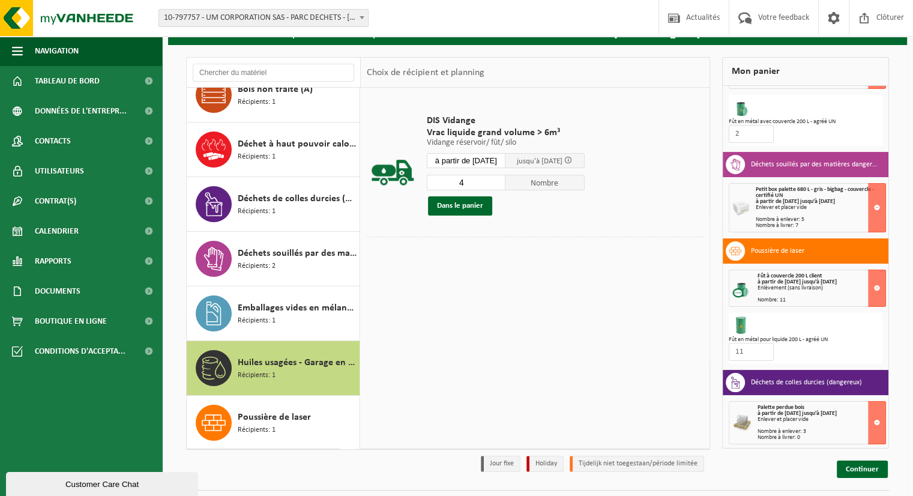
click at [503, 178] on input "4" at bounding box center [466, 183] width 79 height 16
click at [503, 178] on input "5" at bounding box center [466, 183] width 79 height 16
type input "6"
click at [503, 178] on input "6" at bounding box center [466, 183] width 79 height 16
click at [515, 210] on div "Dans le panier" at bounding box center [506, 205] width 158 height 19
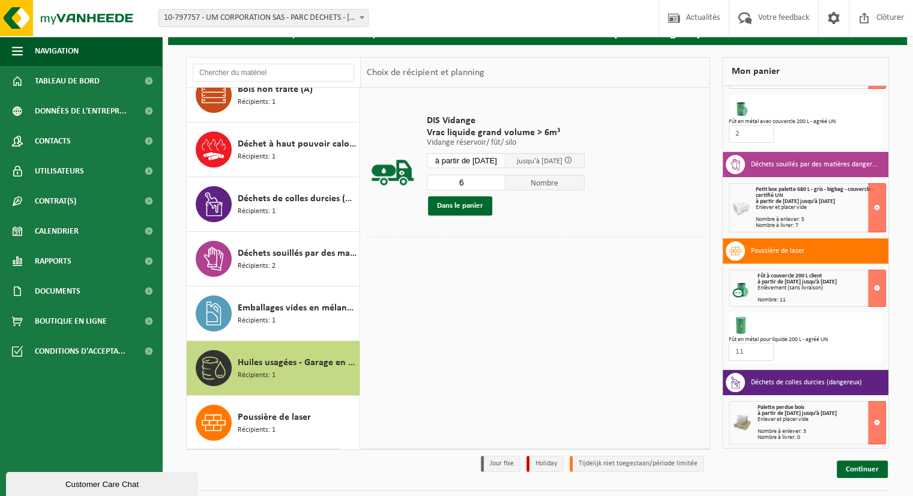
click at [476, 180] on input "6" at bounding box center [466, 183] width 79 height 16
click at [539, 215] on div "DIS Vidange Vrac liquide grand volume > 6m³ Vidange réservoir/ fût/ silo Vidang…" at bounding box center [506, 165] width 170 height 125
click at [541, 230] on td "DIS Vidange Vrac liquide grand volume > 6m³ Vidange réservoir/ fût/ silo Vidang…" at bounding box center [561, 165] width 286 height 143
click at [542, 231] on td "DIS Vidange Vrac liquide grand volume > 6m³ Vidange réservoir/ fût/ silo Vidang…" at bounding box center [561, 165] width 286 height 143
click at [564, 219] on div "DIS Vidange Vrac liquide grand volume > 6m³ Vidange réservoir/ fût/ silo Vidang…" at bounding box center [506, 165] width 170 height 125
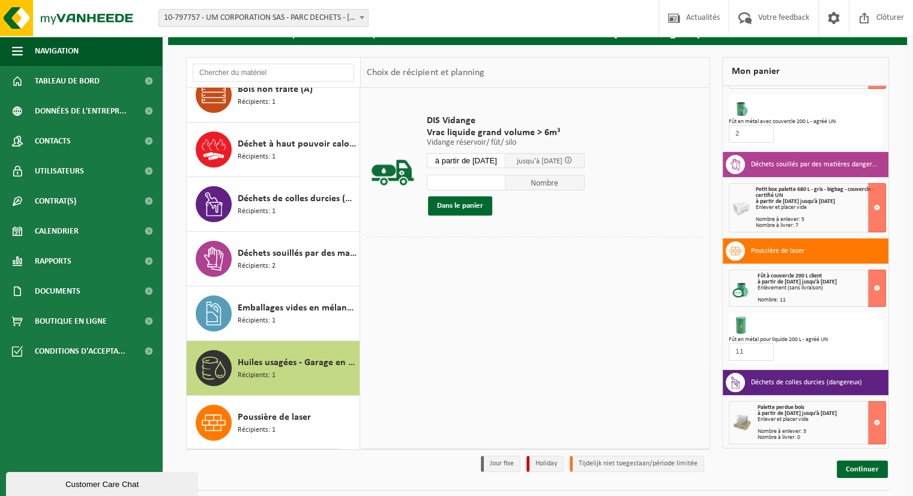
click at [615, 227] on td "DIS Vidange Vrac liquide grand volume > 6m³ Vidange réservoir/ fût/ silo Vidang…" at bounding box center [561, 165] width 286 height 143
click at [286, 373] on div "Huiles usagées - Garage en vrac Récipients: 1" at bounding box center [297, 368] width 119 height 36
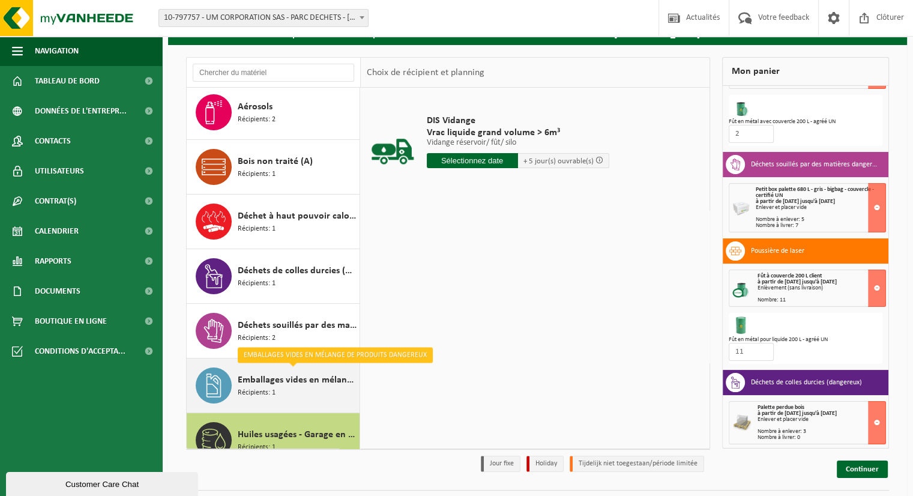
scroll to position [0, 0]
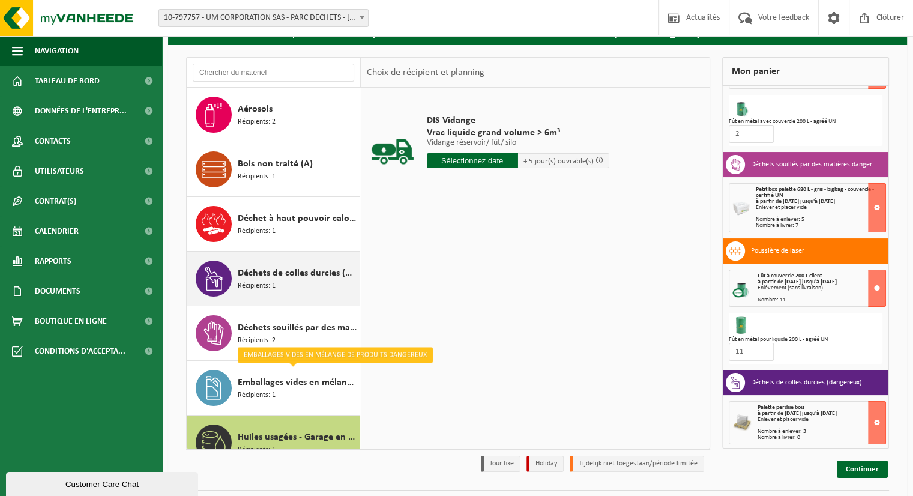
click at [277, 291] on div "Déchets de colles durcies (dangereux) Récipients: 1" at bounding box center [297, 279] width 119 height 36
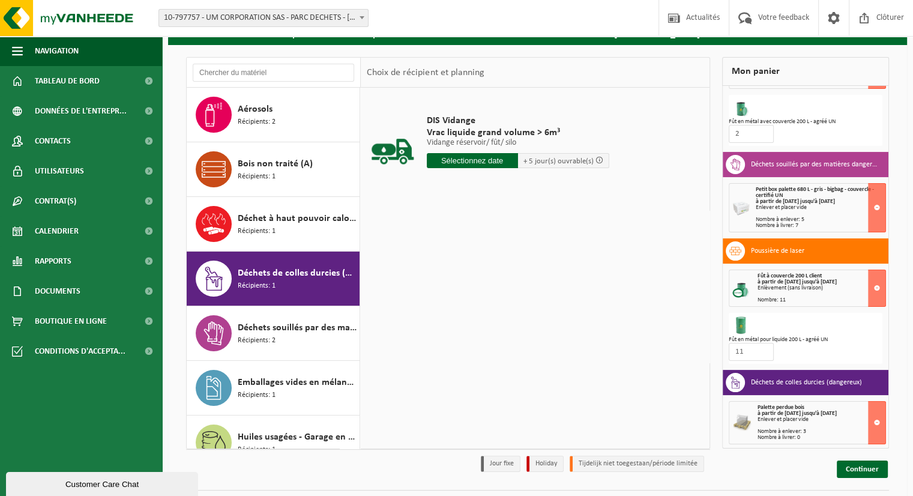
scroll to position [74, 0]
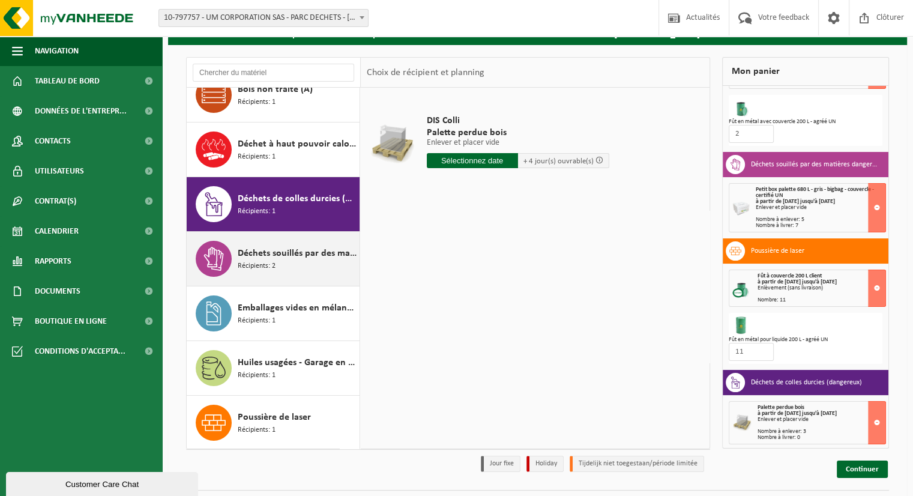
click at [298, 253] on span "Déchets souillés par des matières dangereuses pour l'environnement" at bounding box center [297, 253] width 119 height 14
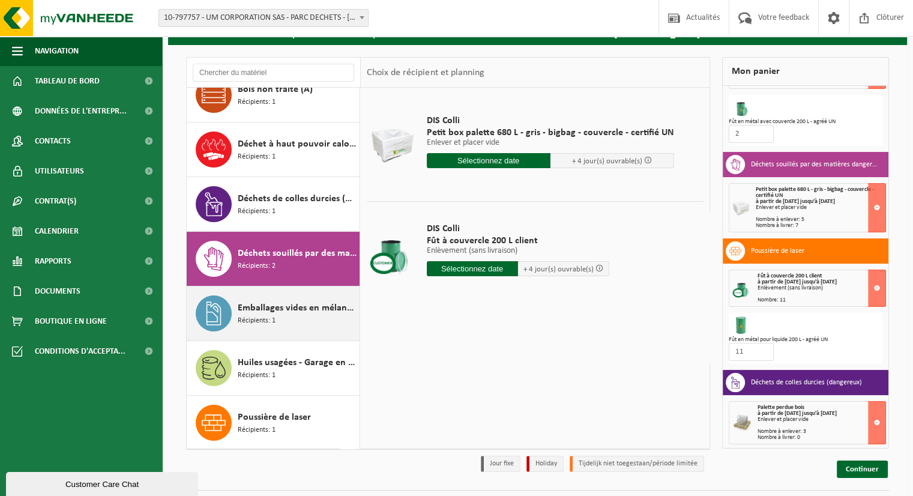
click at [265, 318] on span "Récipients: 1" at bounding box center [257, 320] width 38 height 11
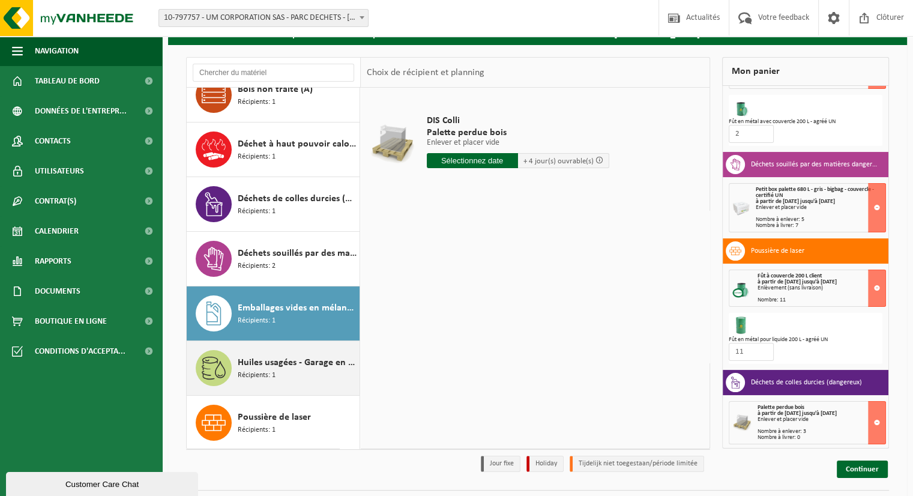
click at [261, 374] on span "Récipients: 1" at bounding box center [257, 375] width 38 height 11
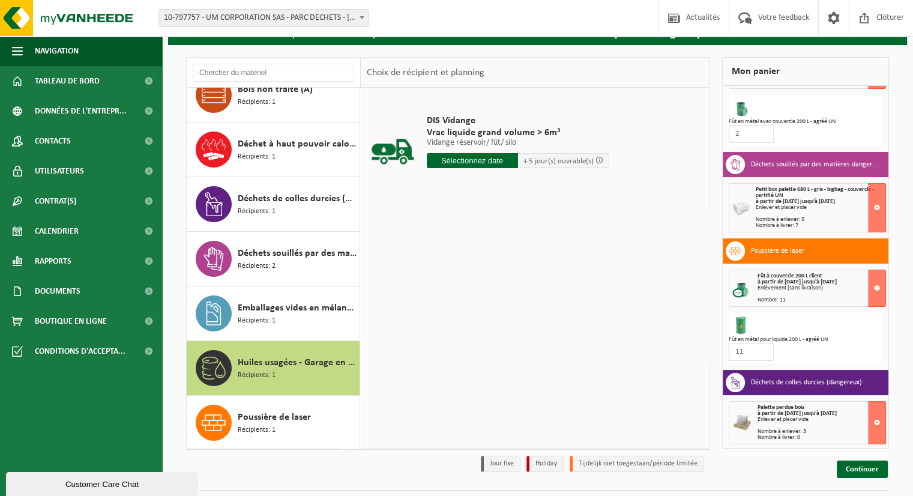
click at [485, 163] on input "text" at bounding box center [472, 160] width 91 height 15
click at [499, 303] on div "28" at bounding box center [501, 305] width 21 height 19
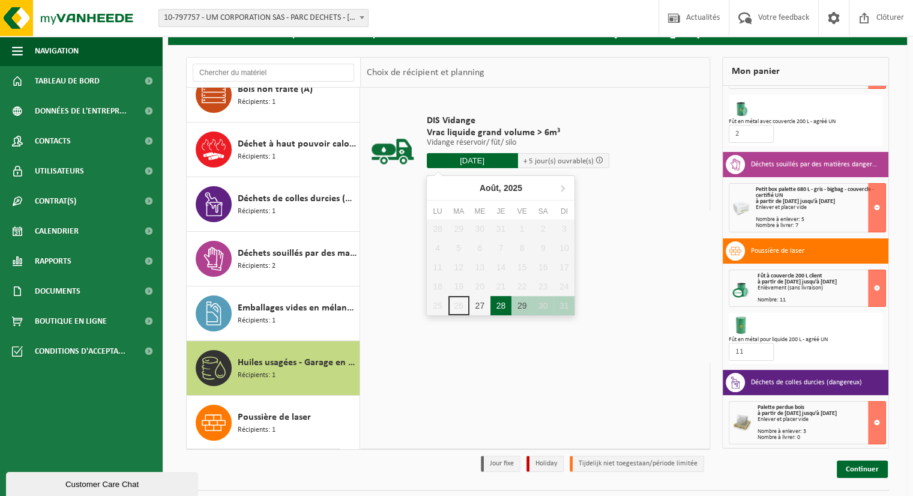
type input "à partir de 2025-08-28"
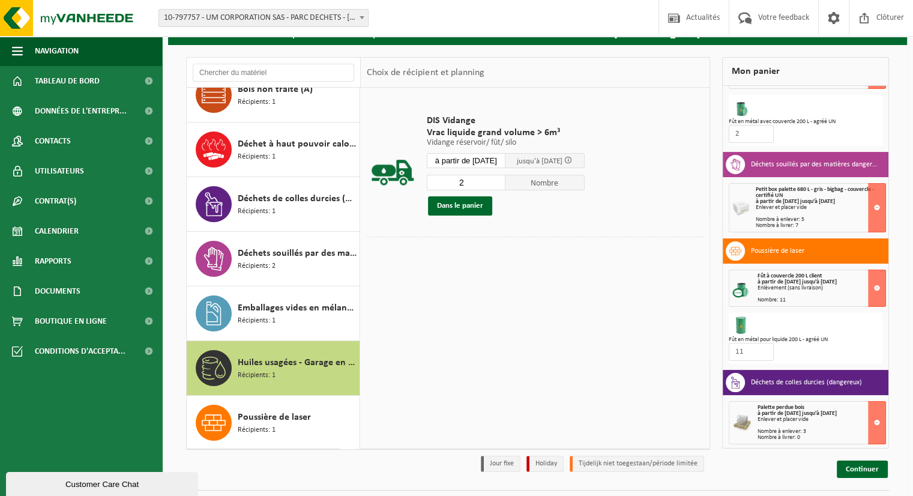
click at [503, 180] on input "2" at bounding box center [466, 183] width 79 height 16
click at [503, 180] on input "3" at bounding box center [466, 183] width 79 height 16
click at [503, 180] on input "4" at bounding box center [466, 183] width 79 height 16
click at [503, 180] on input "5" at bounding box center [466, 183] width 79 height 16
type input "6"
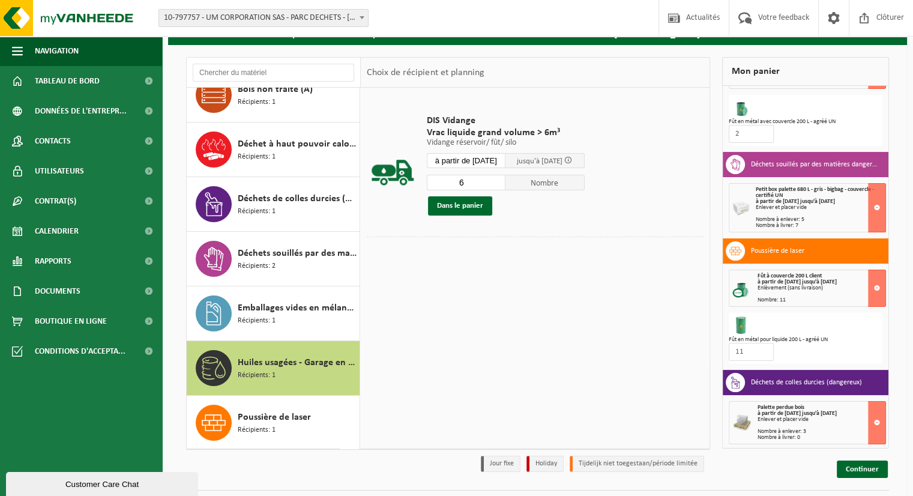
click at [503, 180] on input "6" at bounding box center [466, 183] width 79 height 16
click at [471, 205] on button "Dans le panier" at bounding box center [460, 205] width 64 height 19
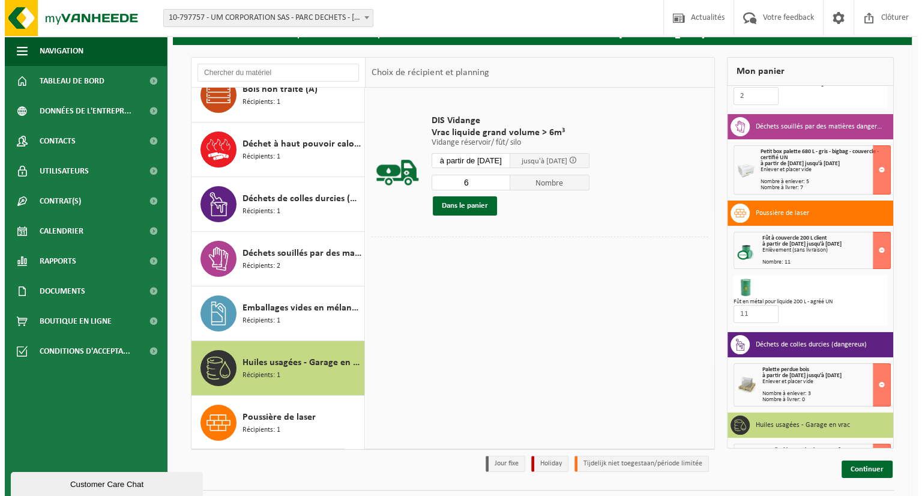
scroll to position [139, 0]
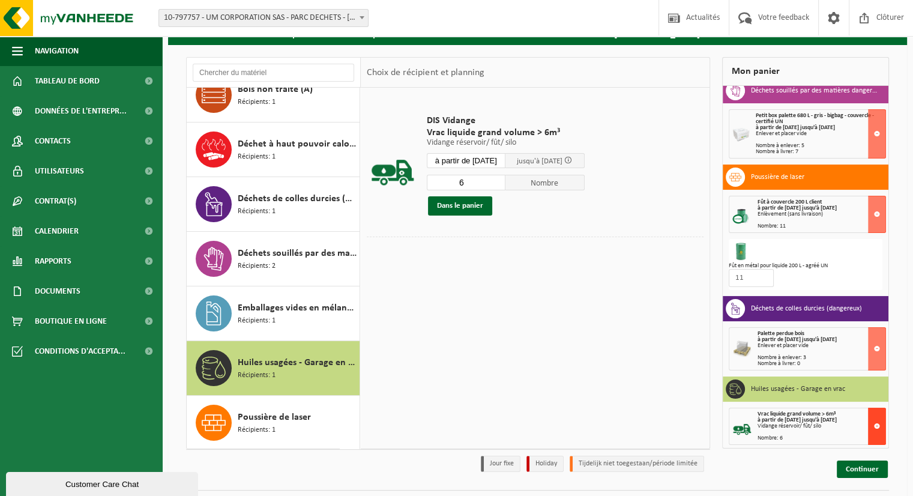
click at [869, 423] on button at bounding box center [877, 426] width 18 height 37
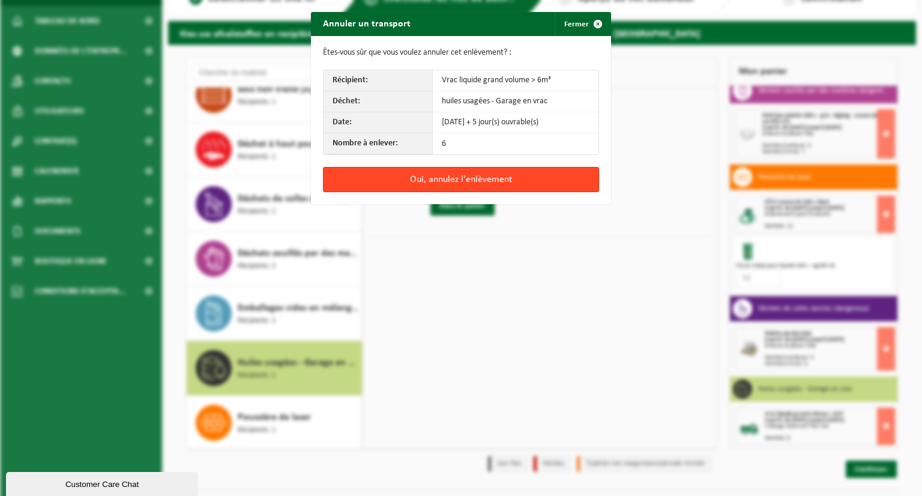
click at [533, 178] on button "Oui, annulez l'enlèvement" at bounding box center [461, 179] width 276 height 25
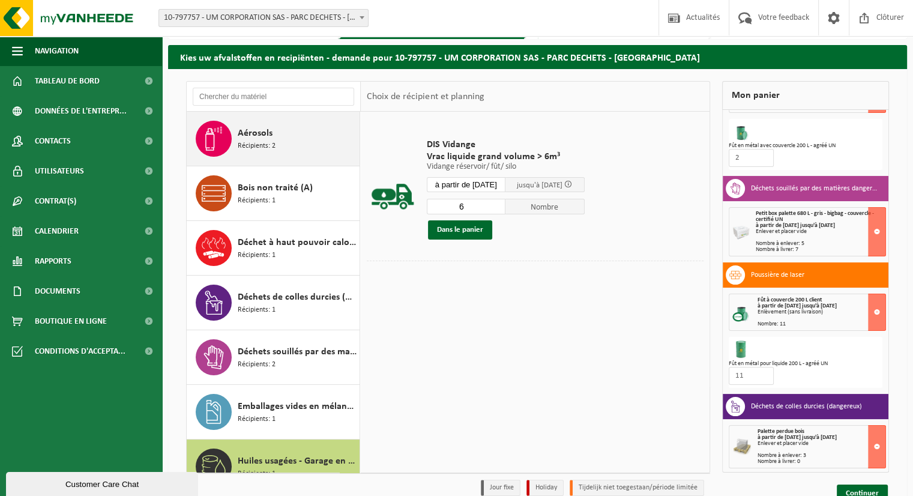
scroll to position [0, 0]
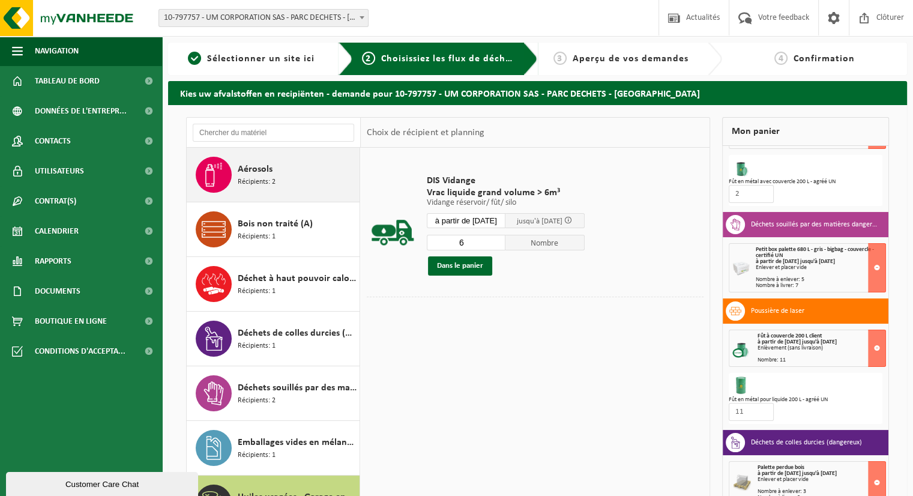
click at [277, 164] on div "Aérosols Récipients: 2" at bounding box center [297, 175] width 119 height 36
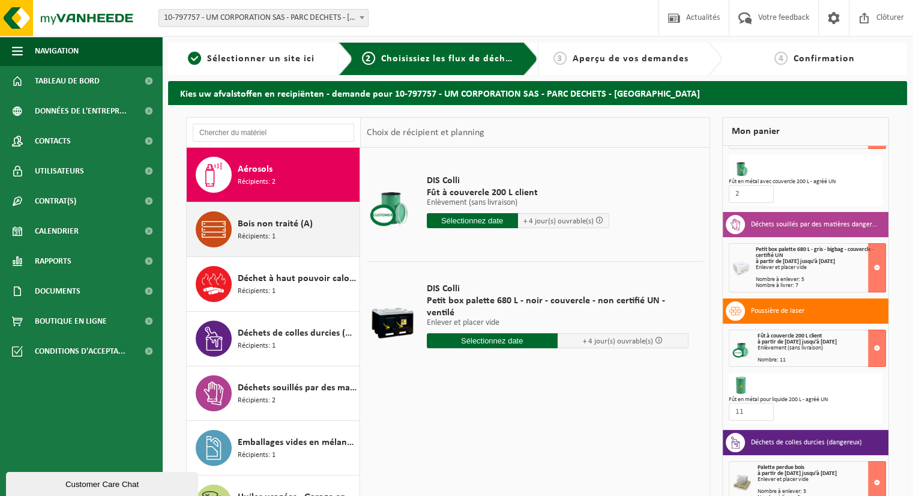
click at [257, 224] on span "Bois non traité (A)" at bounding box center [275, 224] width 75 height 14
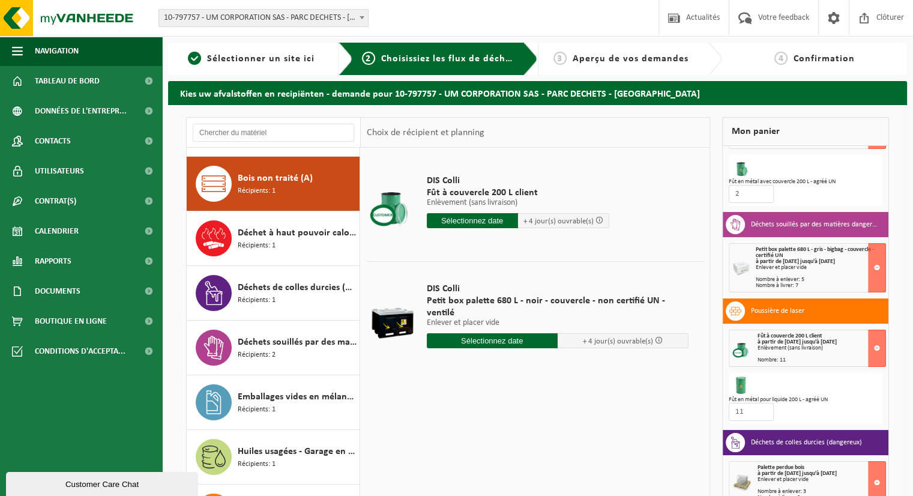
scroll to position [54, 0]
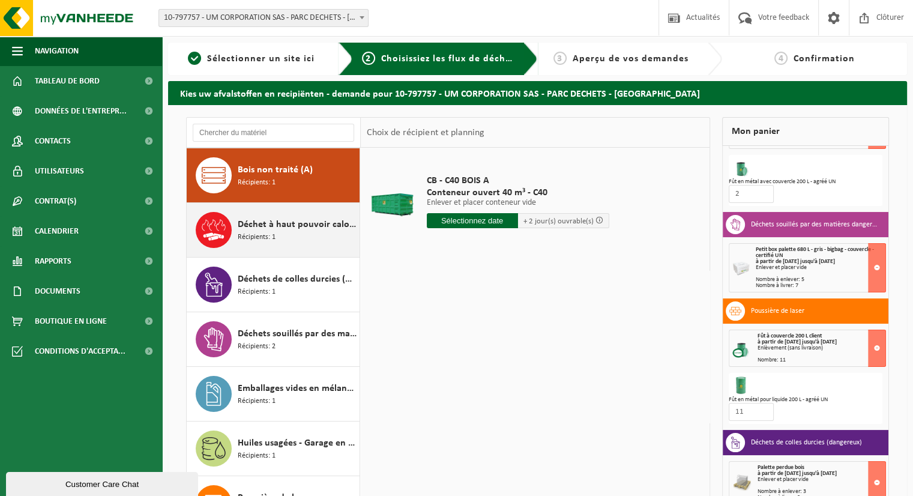
click at [256, 234] on span "Récipients: 1" at bounding box center [257, 237] width 38 height 11
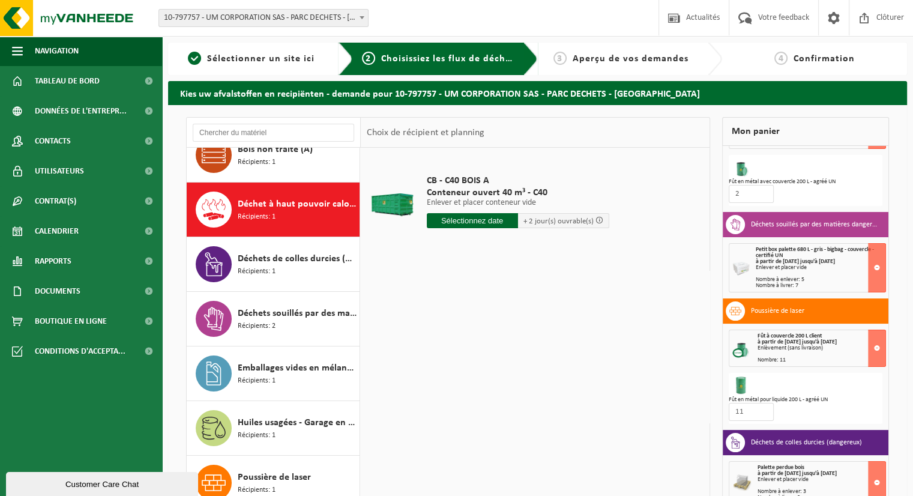
scroll to position [74, 0]
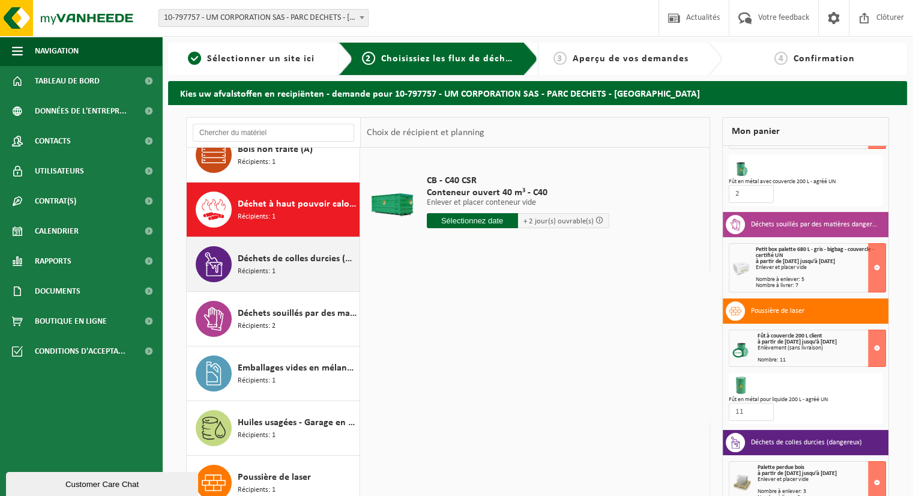
click at [280, 265] on div "Déchets de colles durcies (dangereux) Récipients: 1" at bounding box center [297, 264] width 119 height 36
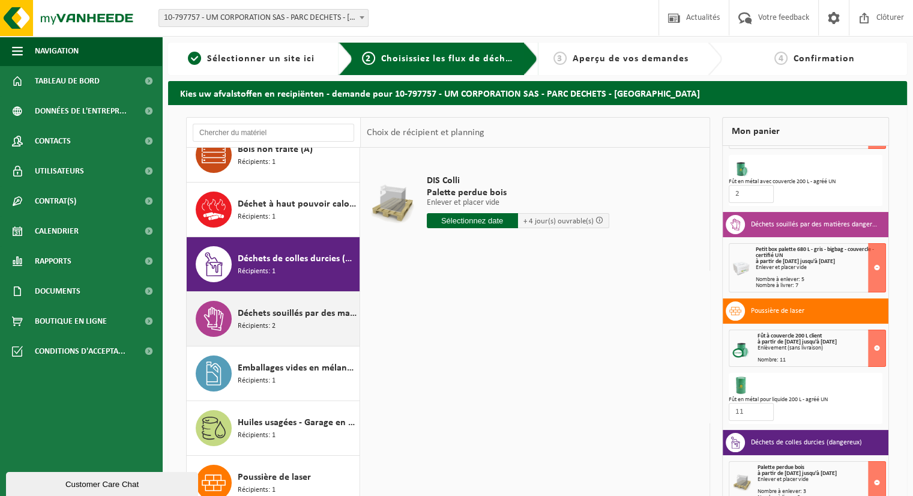
click at [257, 321] on span "Récipients: 2" at bounding box center [257, 326] width 38 height 11
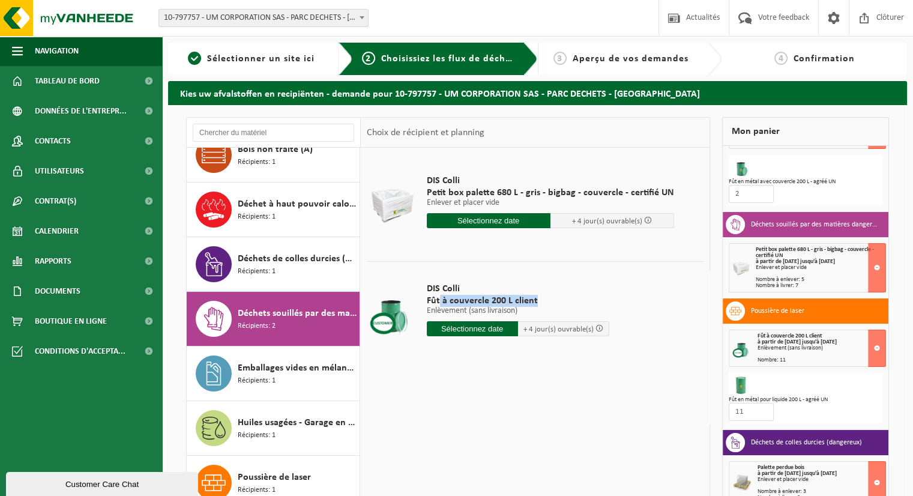
drag, startPoint x: 440, startPoint y: 298, endPoint x: 540, endPoint y: 303, distance: 101.0
click at [540, 303] on span "Fût à couvercle 200 L client" at bounding box center [518, 301] width 183 height 12
click at [478, 386] on div "DIS Colli Petit box palette 680 L - gris - bigbag - couvercle - certifié UN Enl…" at bounding box center [535, 328] width 349 height 360
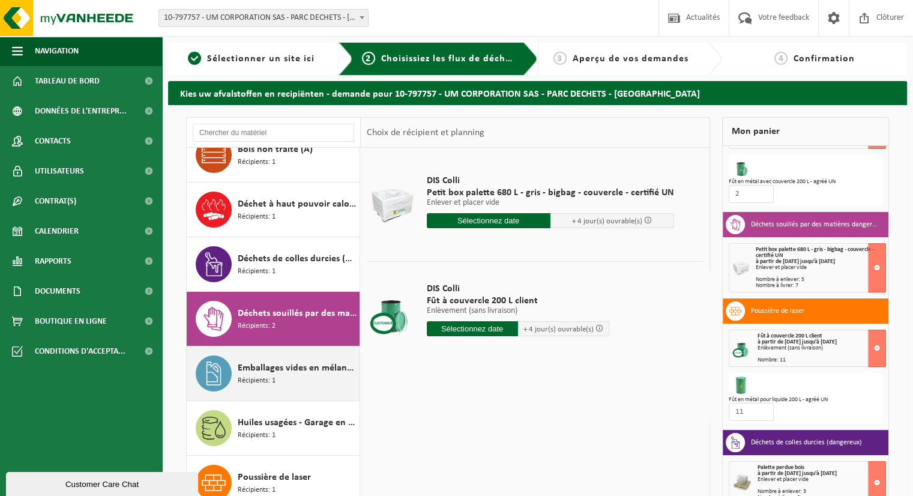
click at [245, 377] on span "Récipients: 1" at bounding box center [257, 380] width 38 height 11
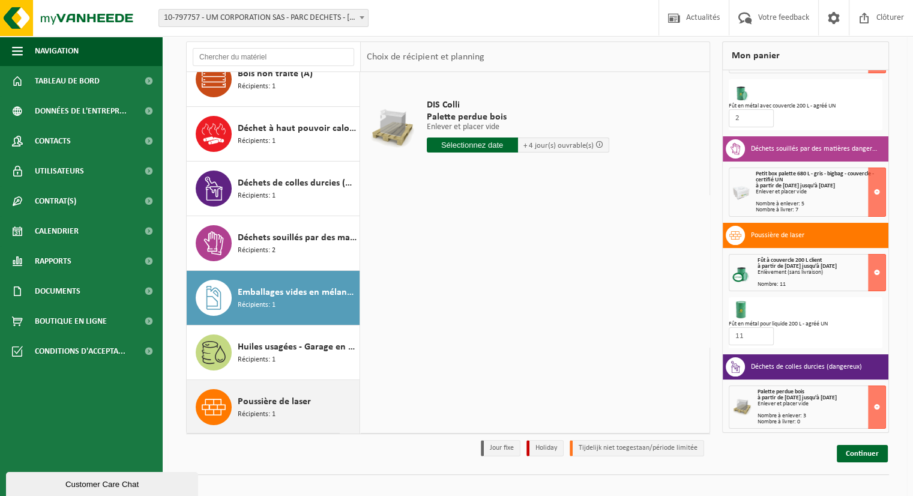
scroll to position [90, 0]
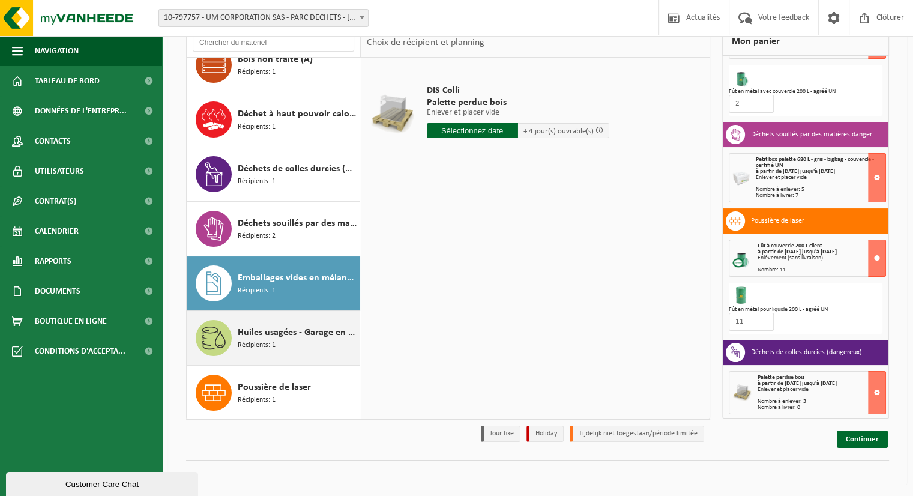
click at [275, 351] on div "Huiles usagées - Garage en vrac Récipients: 1" at bounding box center [297, 338] width 119 height 36
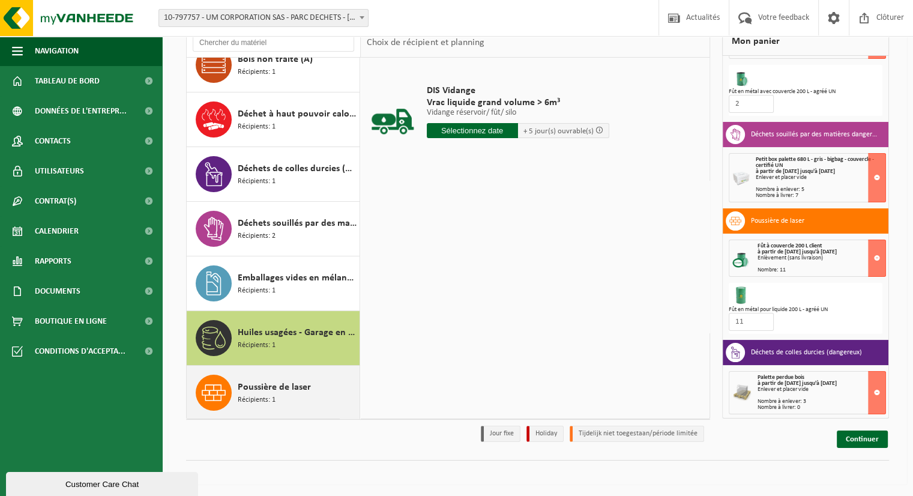
click at [252, 386] on span "Poussière de laser" at bounding box center [274, 387] width 73 height 14
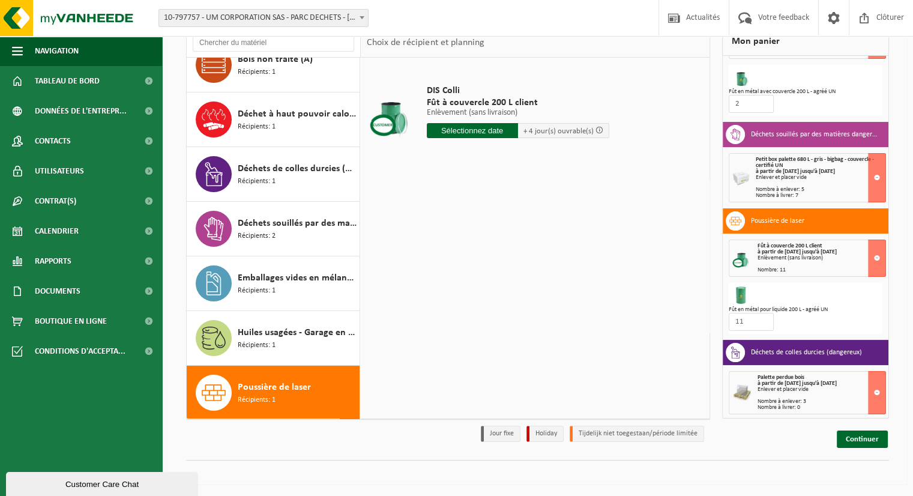
click at [446, 126] on input "text" at bounding box center [472, 130] width 91 height 15
click at [481, 353] on div "DIS Colli Fût à couvercle 200 L client Enlèvement (sans livraison) Enlèvement (…" at bounding box center [535, 238] width 349 height 360
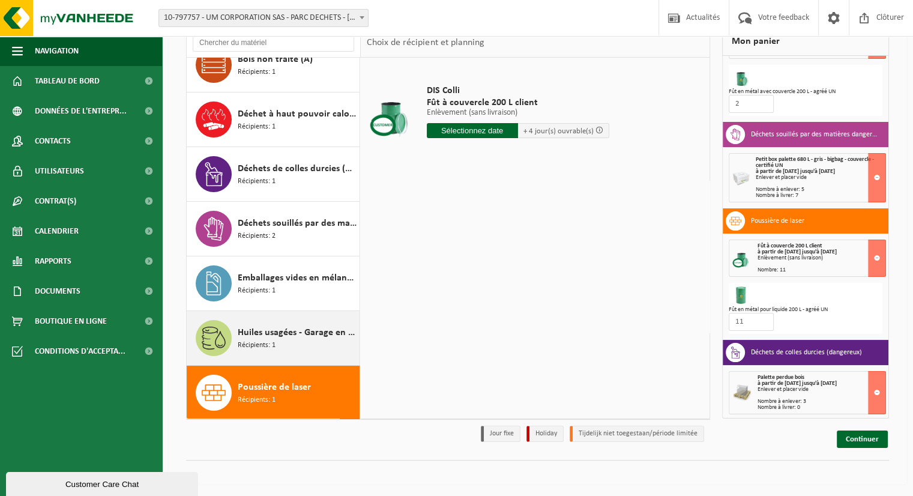
click at [295, 338] on div "Huiles usagées - Garage en vrac Récipients: 1" at bounding box center [297, 338] width 119 height 36
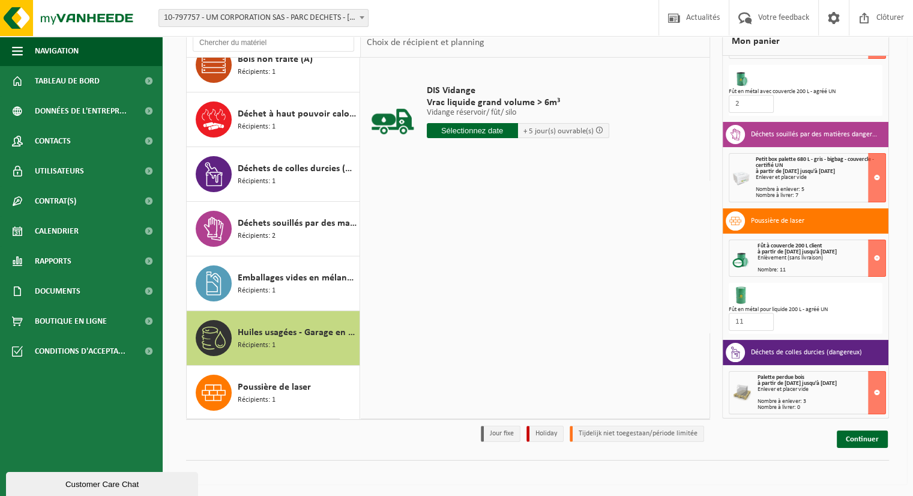
scroll to position [0, 0]
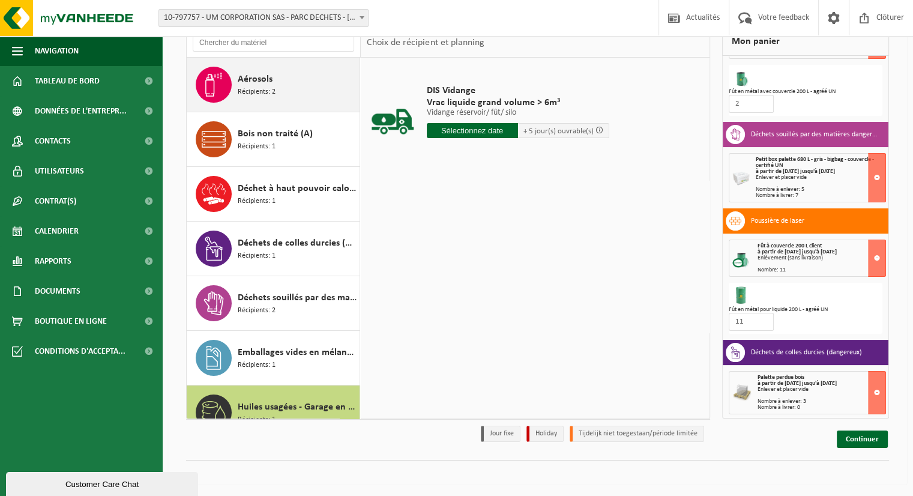
click at [304, 95] on div "Aérosols Récipients: 2" at bounding box center [297, 85] width 119 height 36
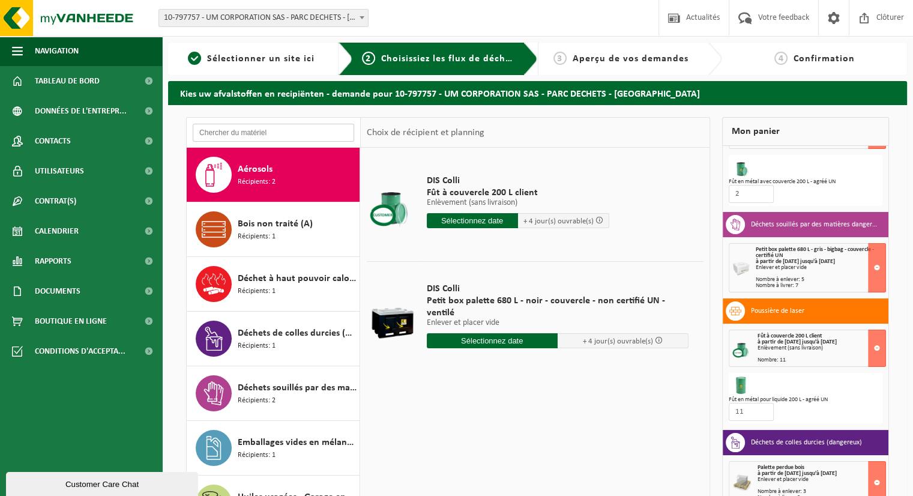
click at [262, 132] on input "text" at bounding box center [274, 133] width 162 height 18
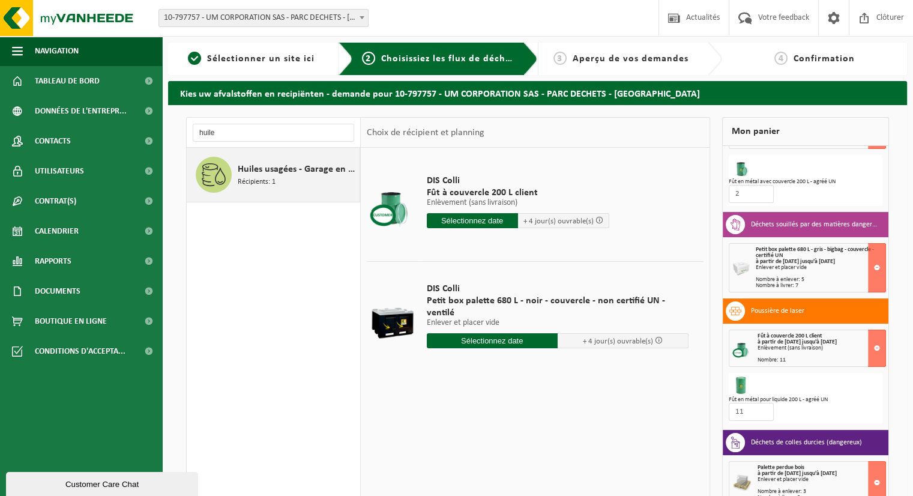
click at [259, 164] on span "Huiles usagées - Garage en vrac" at bounding box center [297, 169] width 119 height 14
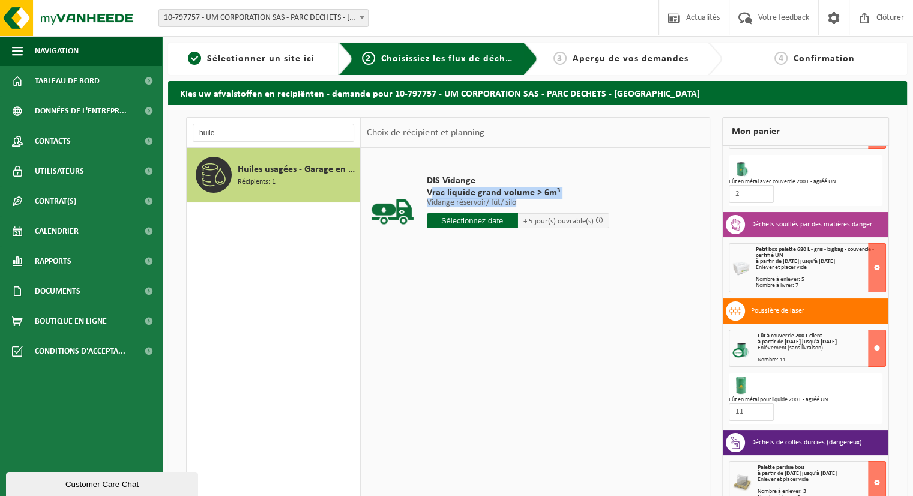
drag, startPoint x: 432, startPoint y: 190, endPoint x: 569, endPoint y: 202, distance: 137.4
click at [569, 202] on div "DIS Vidange Vrac liquide grand volume > 6m³ Vidange réservoir/ fût/ silo Vidang…" at bounding box center [518, 204] width 195 height 83
click at [631, 358] on div "DIS Vidange Vrac liquide grand volume > 6m³ Vidange réservoir/ fût/ silo Vidang…" at bounding box center [535, 328] width 349 height 360
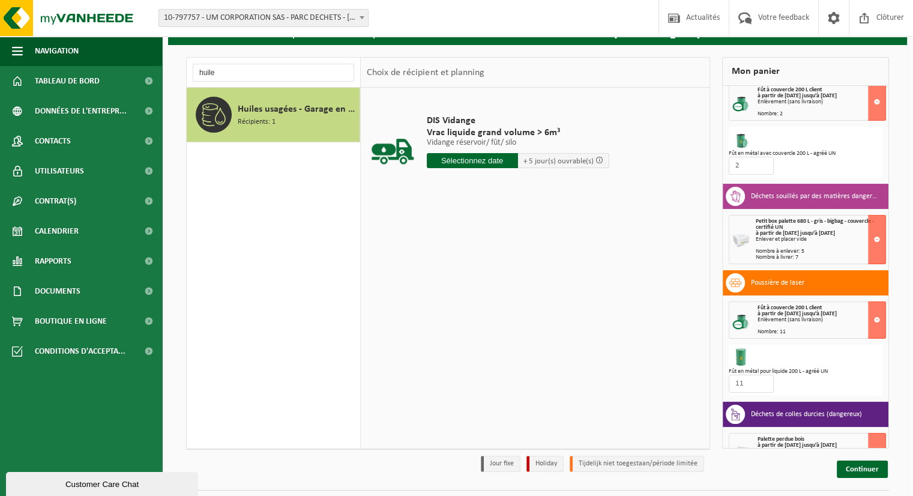
scroll to position [60, 0]
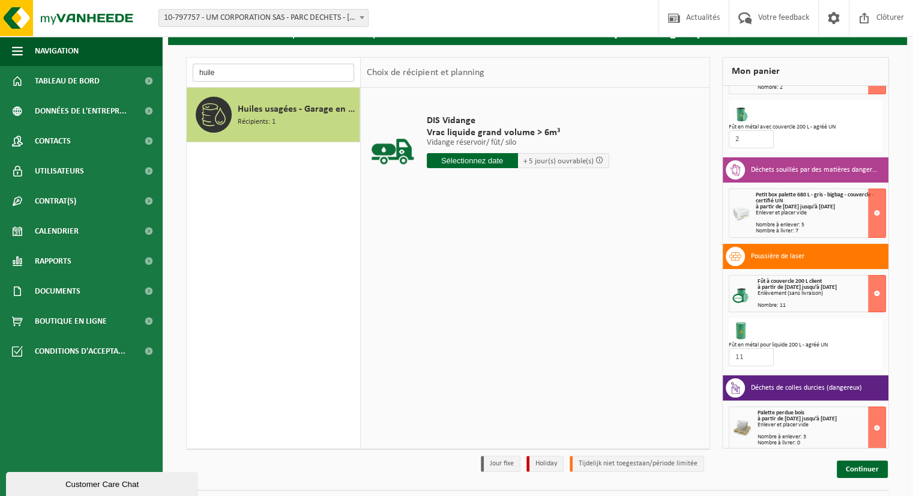
click at [228, 77] on input "huile" at bounding box center [274, 73] width 162 height 18
type input "h"
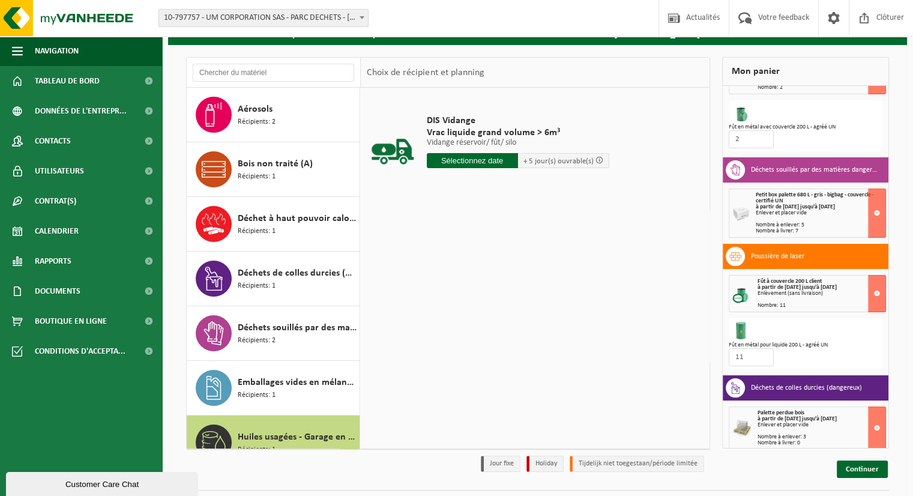
click at [533, 354] on div "DIS Vidange Vrac liquide grand volume > 6m³ Vidange réservoir/ fût/ silo Vidang…" at bounding box center [535, 268] width 349 height 360
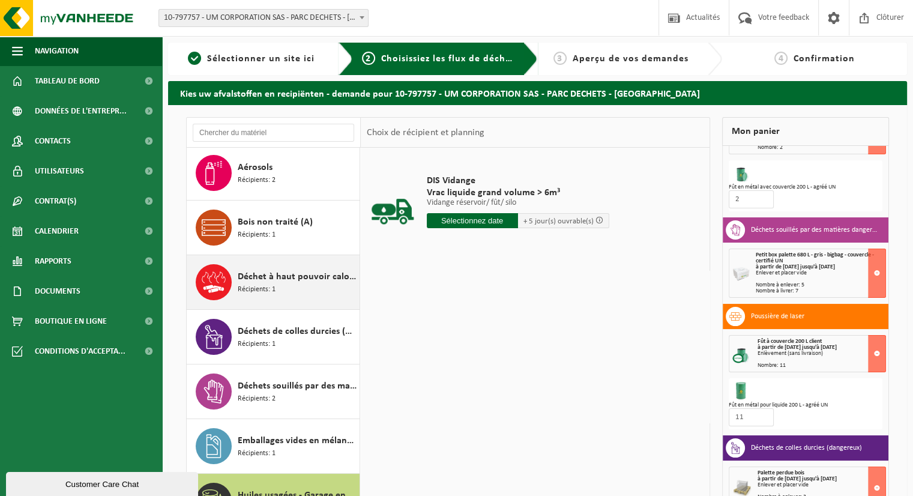
scroll to position [0, 0]
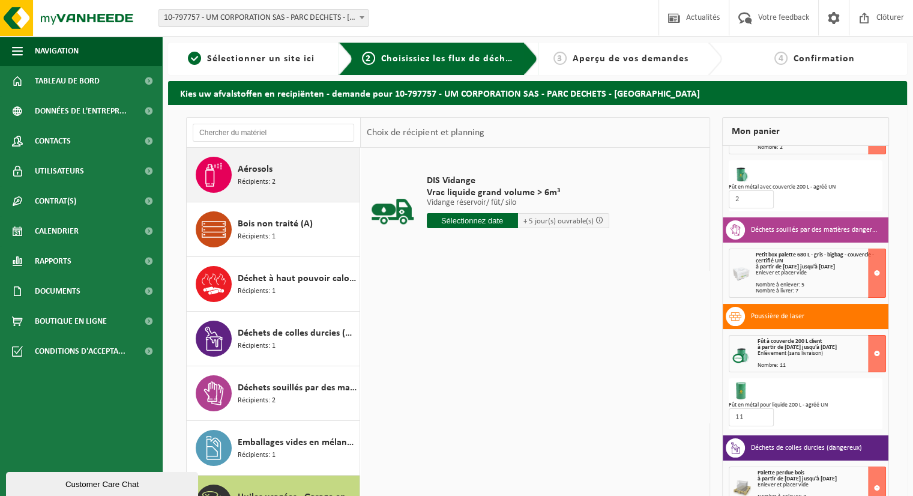
click at [292, 178] on div "Aérosols Récipients: 2" at bounding box center [297, 175] width 119 height 36
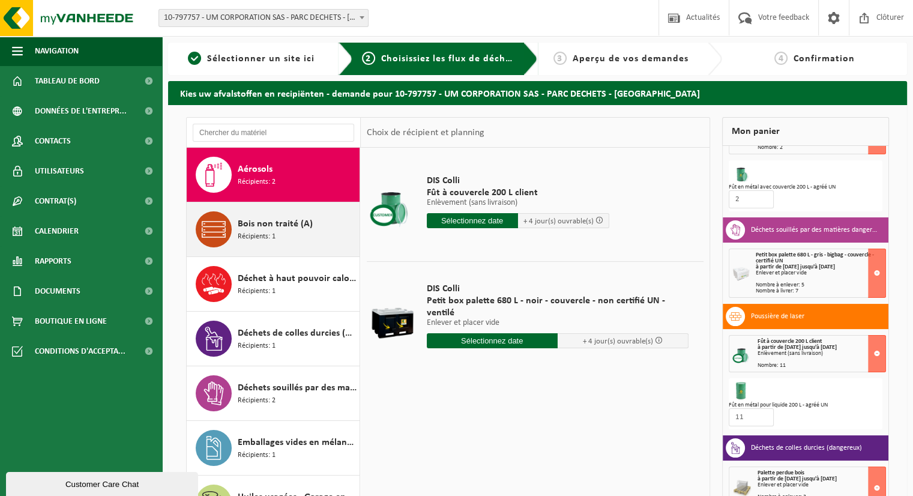
click at [283, 240] on div "Bois non traité (A) Récipients: 1" at bounding box center [297, 229] width 119 height 36
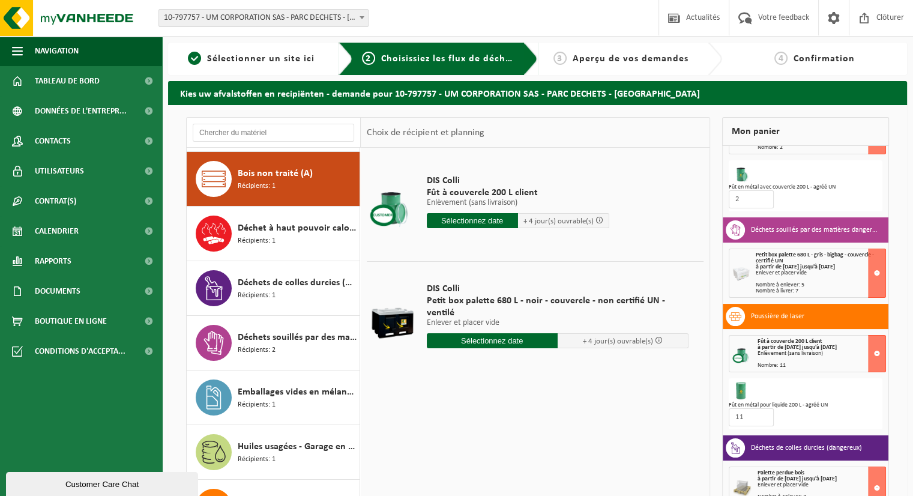
scroll to position [54, 0]
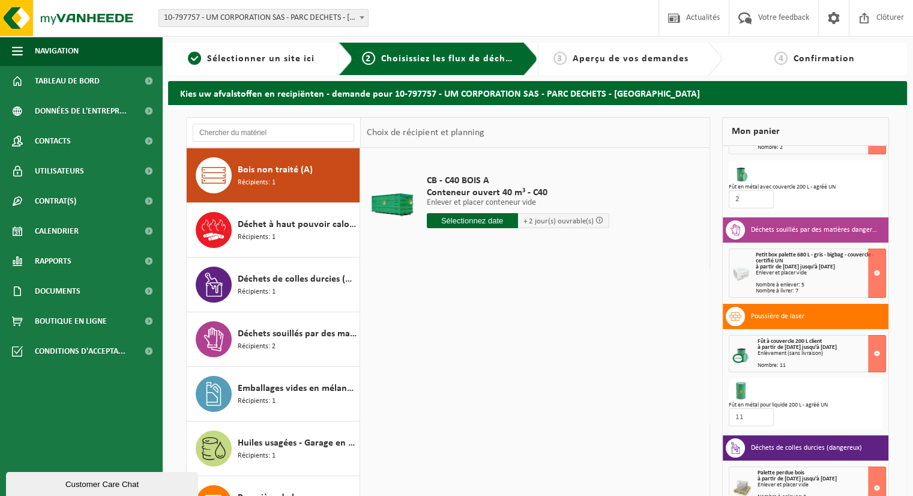
click at [283, 240] on div "Déchet à haut pouvoir calorifique Récipients: 1" at bounding box center [297, 230] width 119 height 36
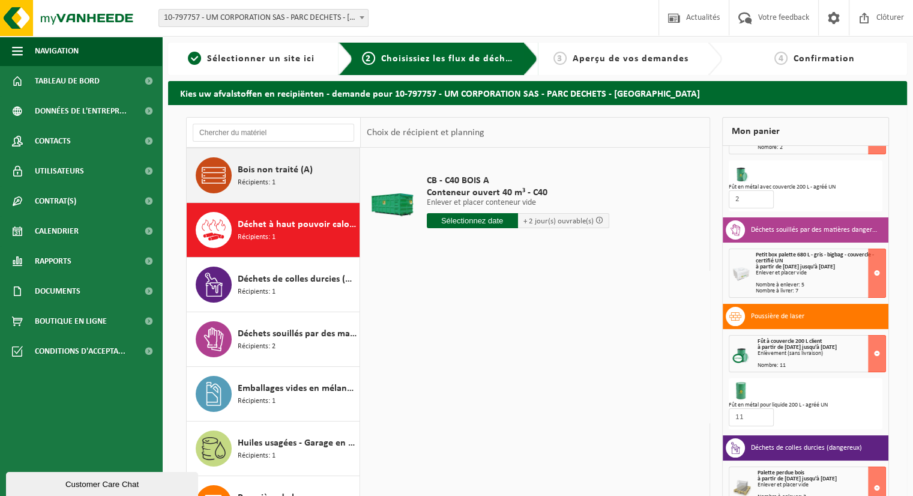
scroll to position [74, 0]
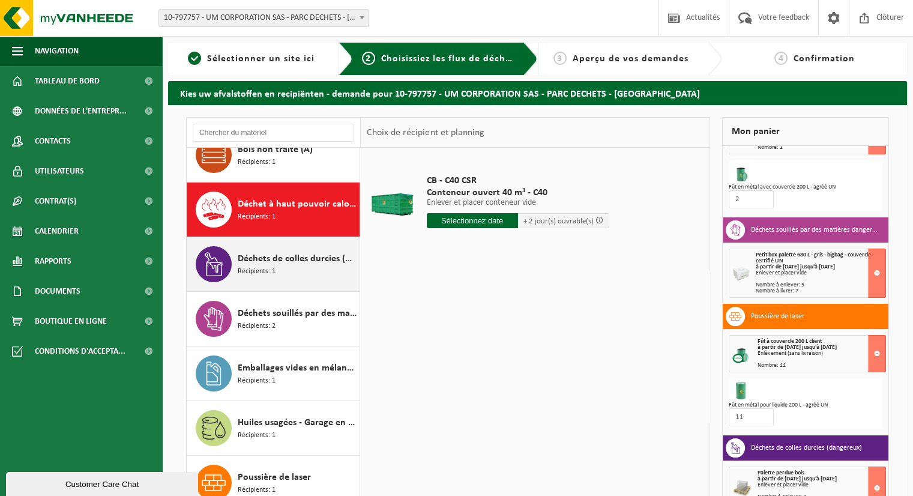
click at [264, 259] on span "Déchets de colles durcies (dangereux)" at bounding box center [297, 259] width 119 height 14
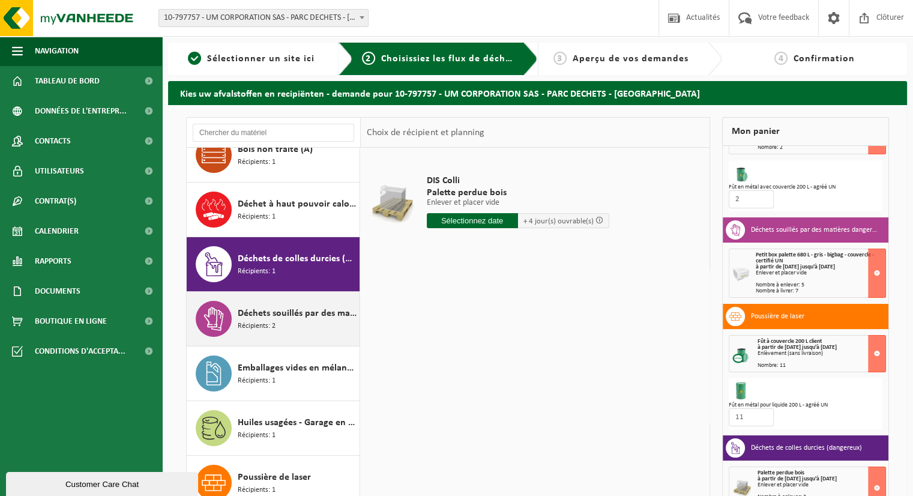
click at [265, 324] on span "Récipients: 2" at bounding box center [257, 326] width 38 height 11
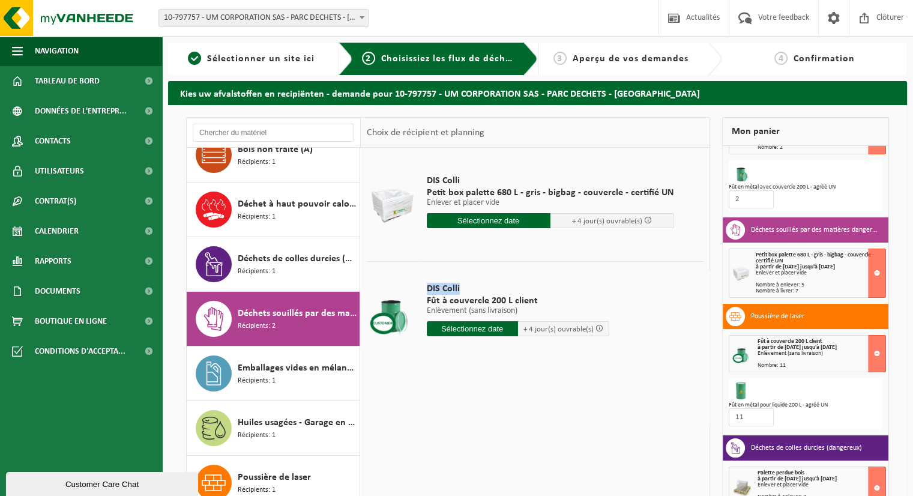
drag, startPoint x: 464, startPoint y: 292, endPoint x: 426, endPoint y: 292, distance: 37.2
click at [427, 292] on span "DIS Colli" at bounding box center [518, 289] width 183 height 12
copy span "DIS Colli"
click at [462, 334] on input "text" at bounding box center [472, 328] width 91 height 15
click at [494, 472] on div "28" at bounding box center [501, 473] width 21 height 19
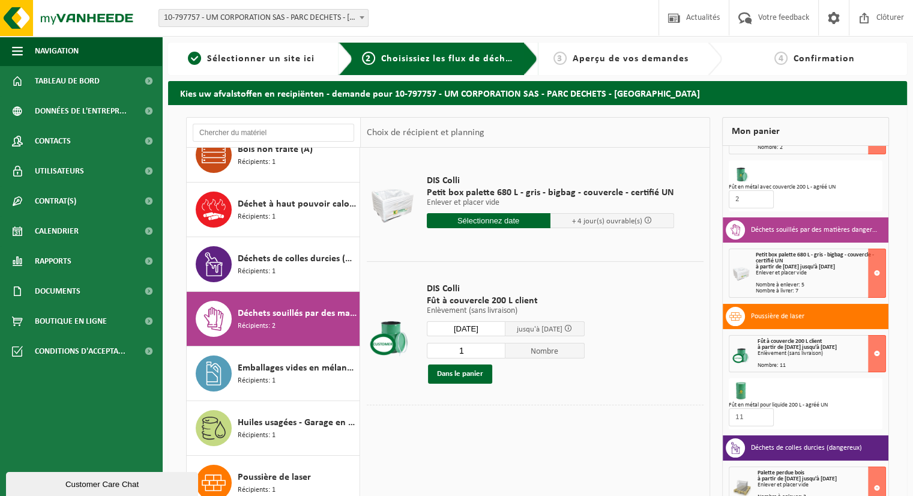
type input "à partir de 2025-08-28"
click at [501, 349] on input "2" at bounding box center [466, 351] width 79 height 16
click at [501, 349] on input "3" at bounding box center [466, 351] width 79 height 16
click at [501, 349] on input "4" at bounding box center [466, 351] width 79 height 16
click at [501, 349] on input "5" at bounding box center [466, 351] width 79 height 16
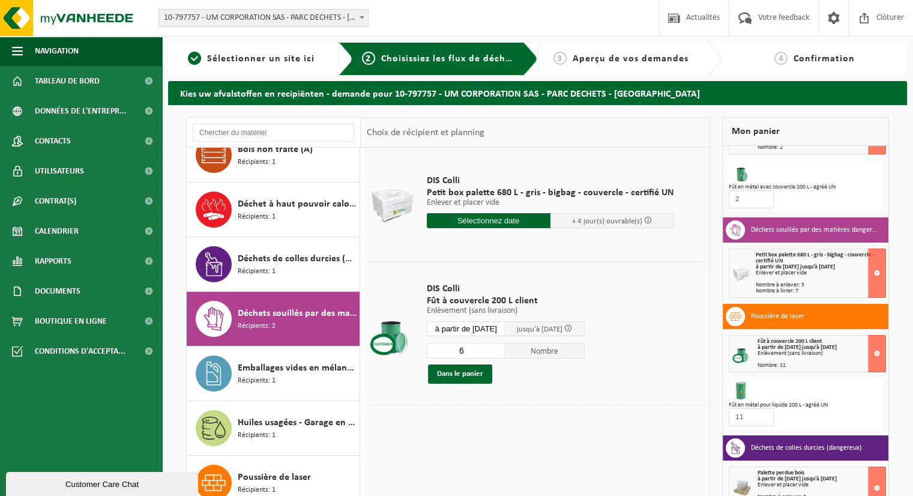
type input "6"
click at [501, 349] on input "6" at bounding box center [466, 351] width 79 height 16
click at [463, 375] on button "Dans le panier" at bounding box center [460, 374] width 64 height 19
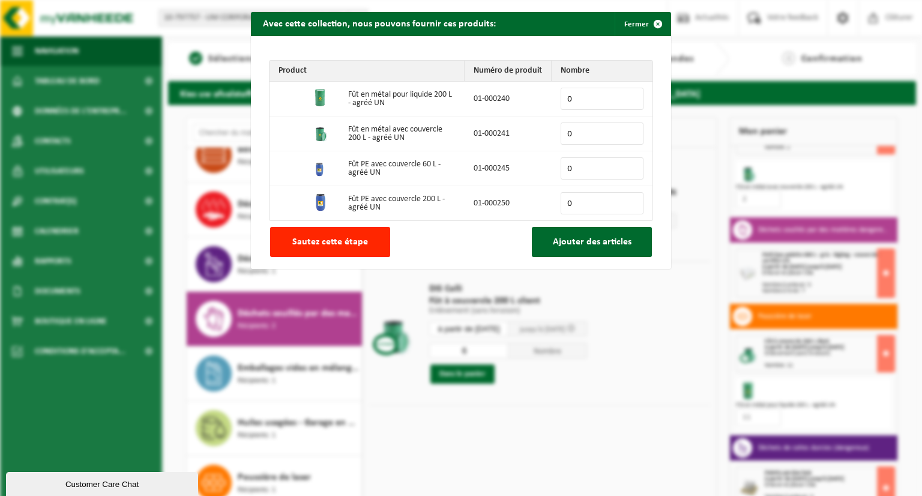
click at [601, 223] on div "Product Numéro de produit Nombre Fût en métal pour liquide 200 L - agréé UN 01-…" at bounding box center [461, 152] width 420 height 233
click at [592, 244] on span "Ajouter des articles" at bounding box center [592, 242] width 79 height 10
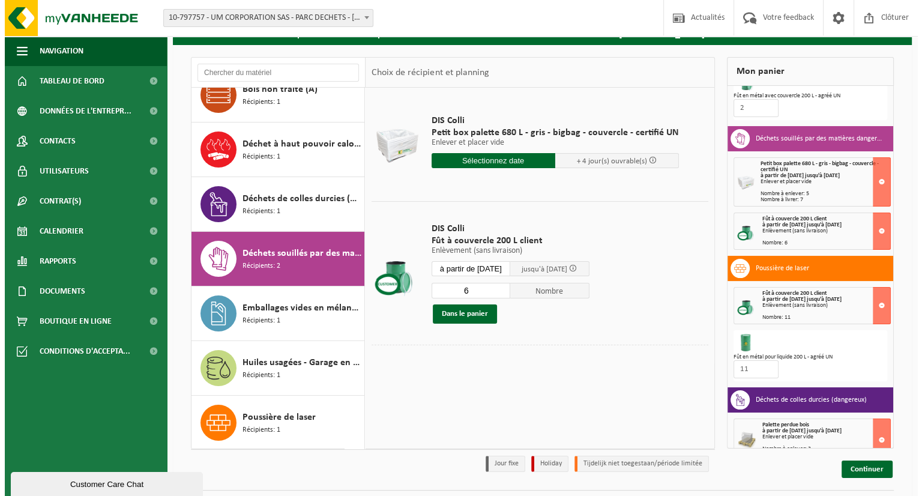
scroll to position [108, 0]
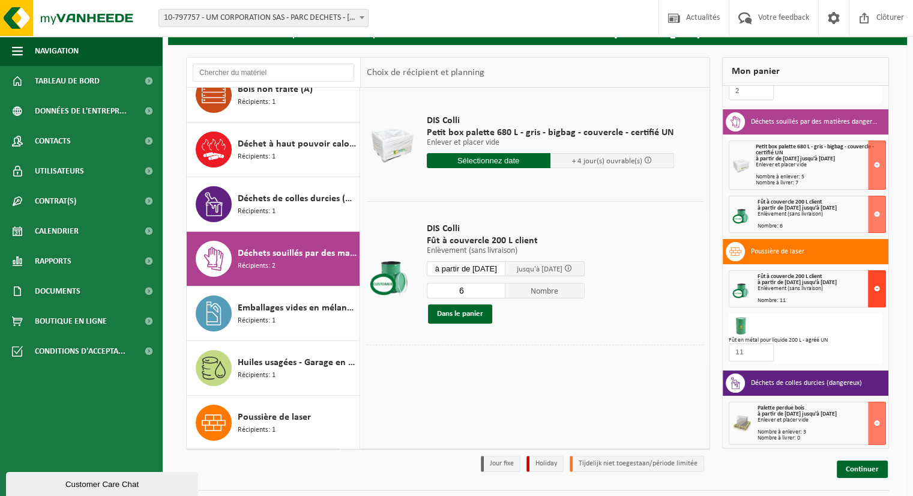
click at [871, 291] on button at bounding box center [877, 288] width 18 height 37
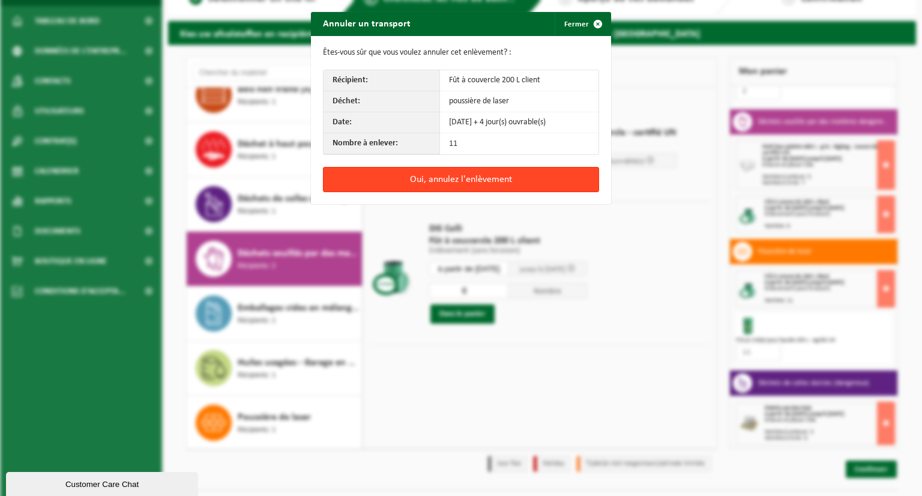
click at [569, 181] on button "Oui, annulez l'enlèvement" at bounding box center [461, 179] width 276 height 25
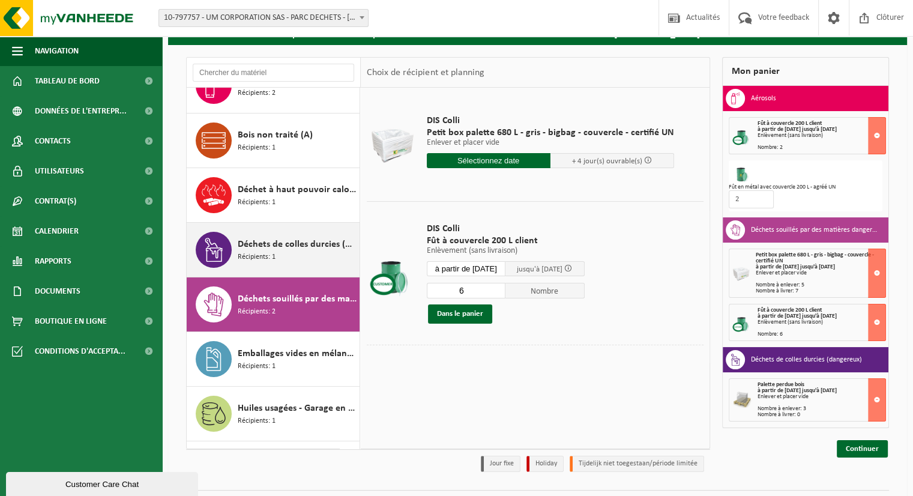
scroll to position [74, 0]
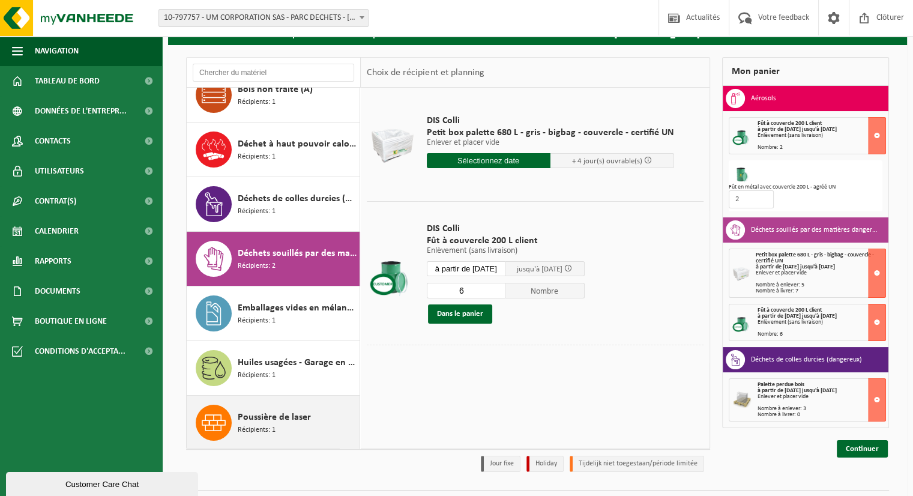
click at [295, 440] on div "Poussière de laser Récipients: 1" at bounding box center [274, 423] width 174 height 54
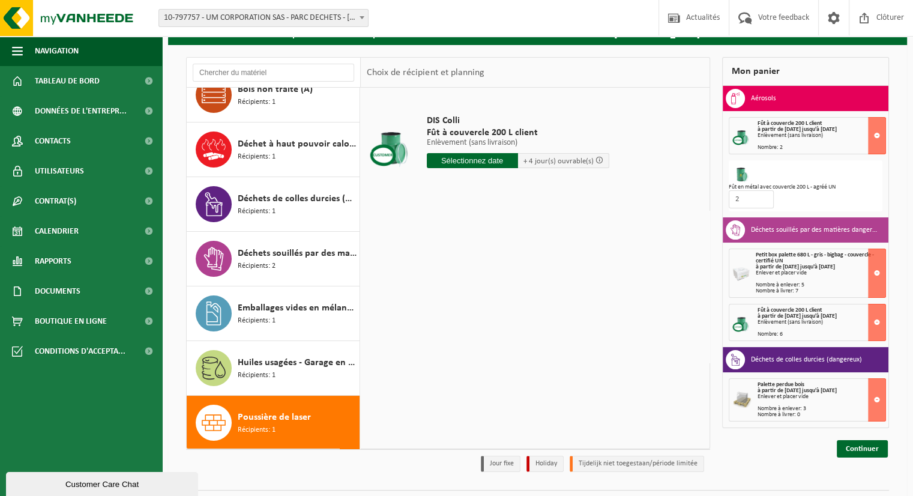
click at [493, 163] on input "text" at bounding box center [472, 160] width 91 height 15
click at [500, 306] on div "28" at bounding box center [501, 305] width 21 height 19
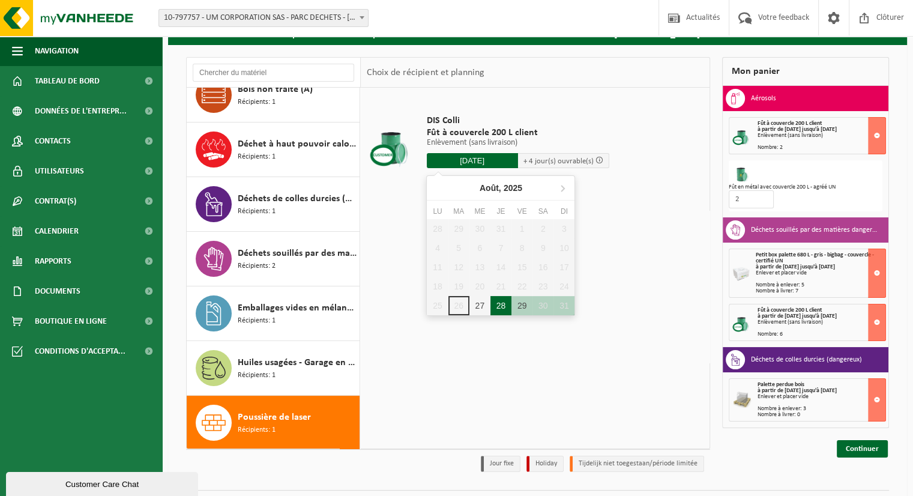
type input "à partir de 2025-08-28"
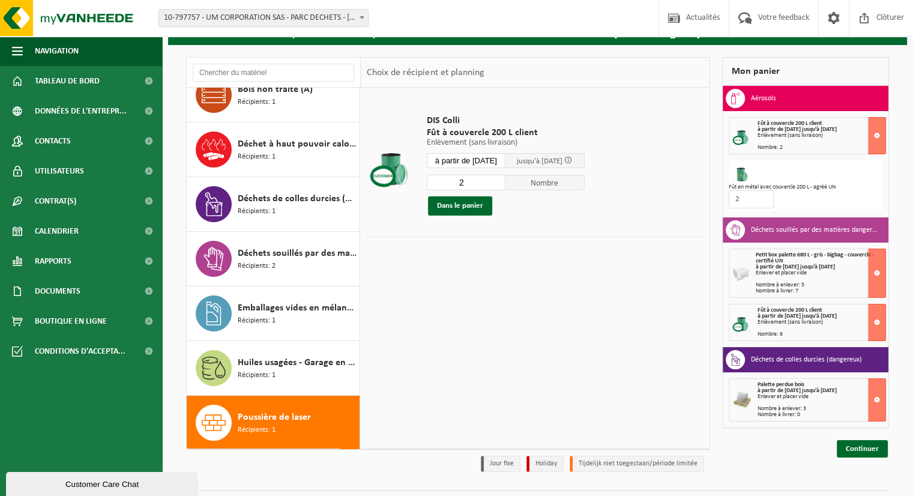
click at [501, 180] on input "2" at bounding box center [466, 183] width 79 height 16
click at [501, 180] on input "3" at bounding box center [466, 183] width 79 height 16
click at [501, 180] on input "4" at bounding box center [466, 183] width 79 height 16
click at [501, 180] on input "5" at bounding box center [466, 183] width 79 height 16
click at [501, 180] on input "6" at bounding box center [466, 183] width 79 height 16
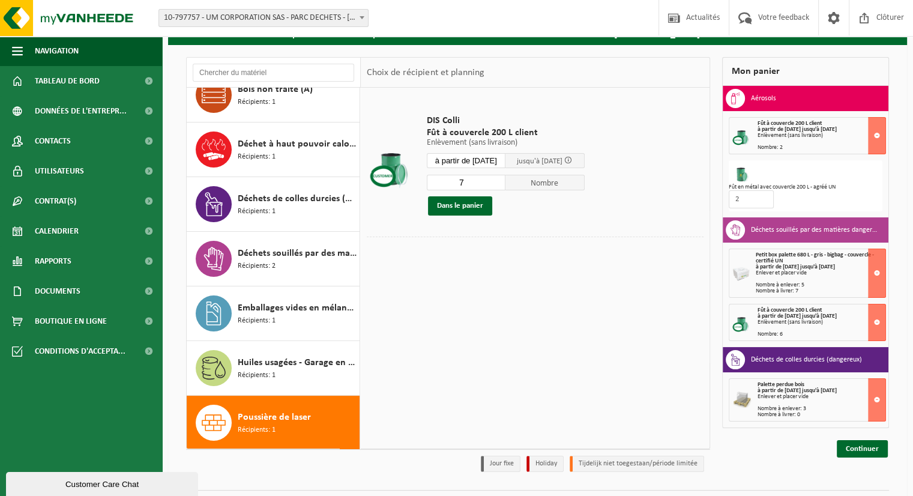
click at [501, 180] on input "7" at bounding box center [466, 183] width 79 height 16
click at [501, 180] on input "8" at bounding box center [466, 183] width 79 height 16
click at [501, 180] on input "9" at bounding box center [466, 183] width 79 height 16
click at [501, 180] on input "10" at bounding box center [466, 183] width 79 height 16
type input "11"
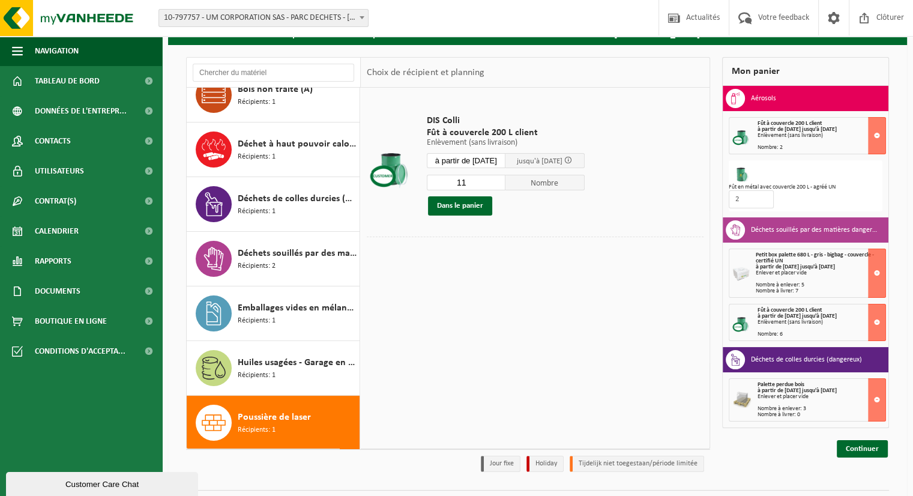
click at [502, 177] on input "11" at bounding box center [466, 183] width 79 height 16
click at [475, 202] on button "Dans le panier" at bounding box center [460, 205] width 64 height 19
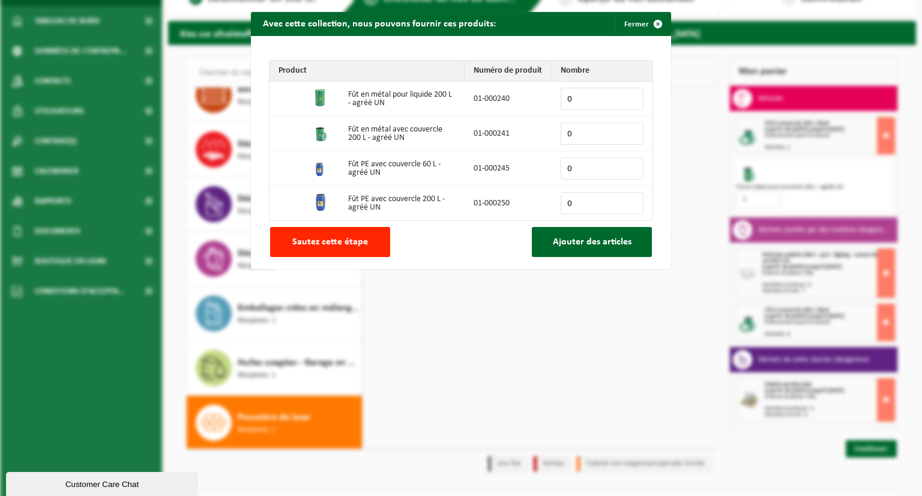
click at [587, 137] on input "0" at bounding box center [602, 134] width 83 height 22
click at [629, 132] on input "1" at bounding box center [602, 134] width 83 height 22
click at [629, 132] on input "2" at bounding box center [602, 134] width 83 height 22
click at [629, 132] on input "3" at bounding box center [602, 134] width 83 height 22
click at [629, 132] on input "4" at bounding box center [602, 134] width 83 height 22
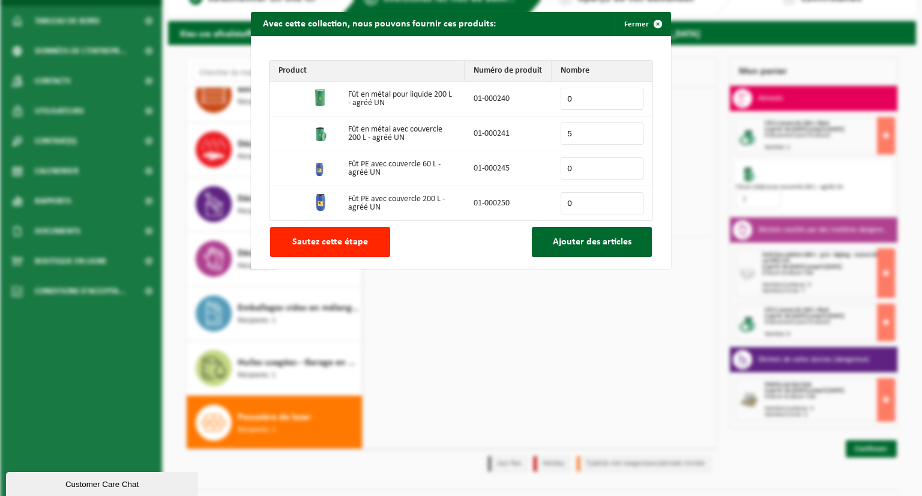
click at [629, 132] on input "5" at bounding box center [602, 134] width 83 height 22
click at [629, 132] on input "6" at bounding box center [602, 134] width 83 height 22
click at [629, 132] on input "7" at bounding box center [602, 134] width 83 height 22
click at [629, 132] on input "8" at bounding box center [602, 134] width 83 height 22
click at [629, 132] on input "9" at bounding box center [602, 134] width 83 height 22
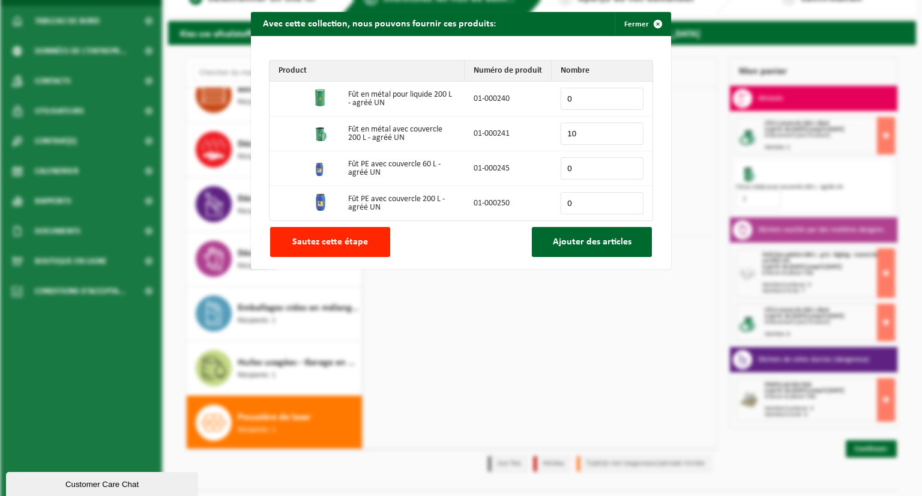
click at [629, 132] on input "10" at bounding box center [602, 134] width 83 height 22
type input "11"
click at [629, 132] on input "11" at bounding box center [602, 134] width 83 height 22
click at [565, 246] on span "Ajouter des articles" at bounding box center [592, 242] width 79 height 10
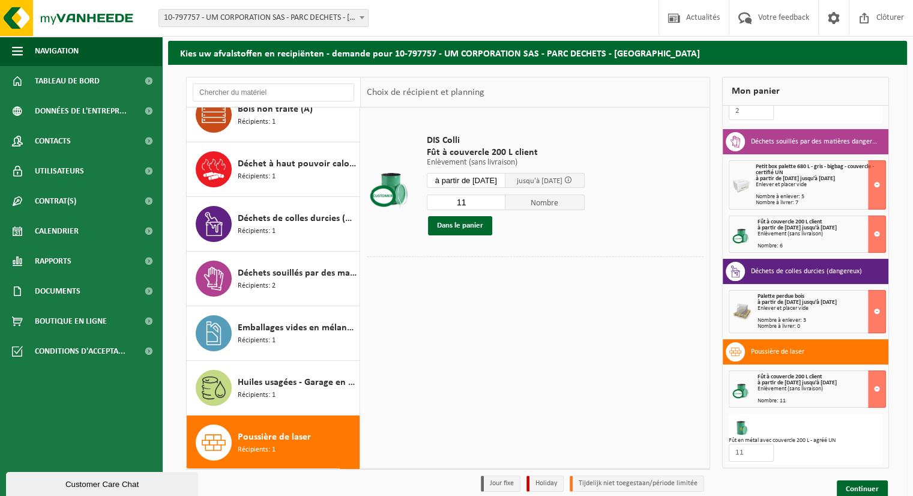
scroll to position [90, 0]
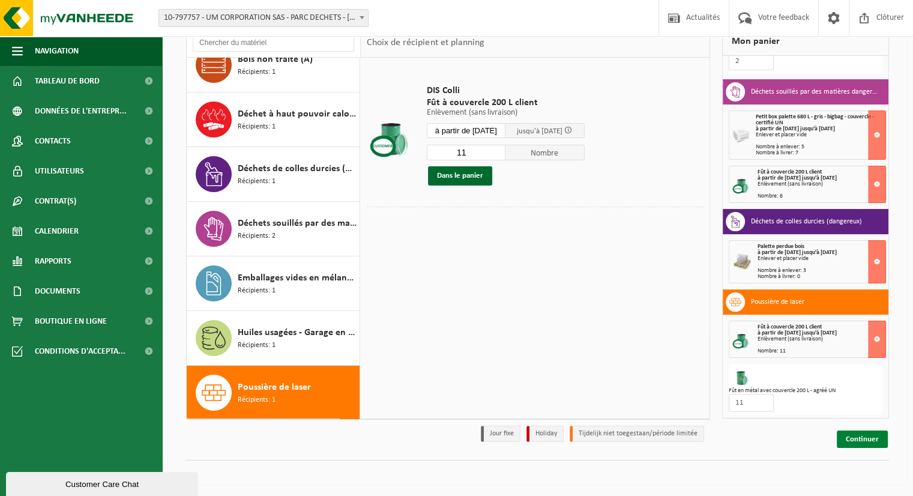
click at [857, 446] on link "Continuer" at bounding box center [862, 439] width 51 height 17
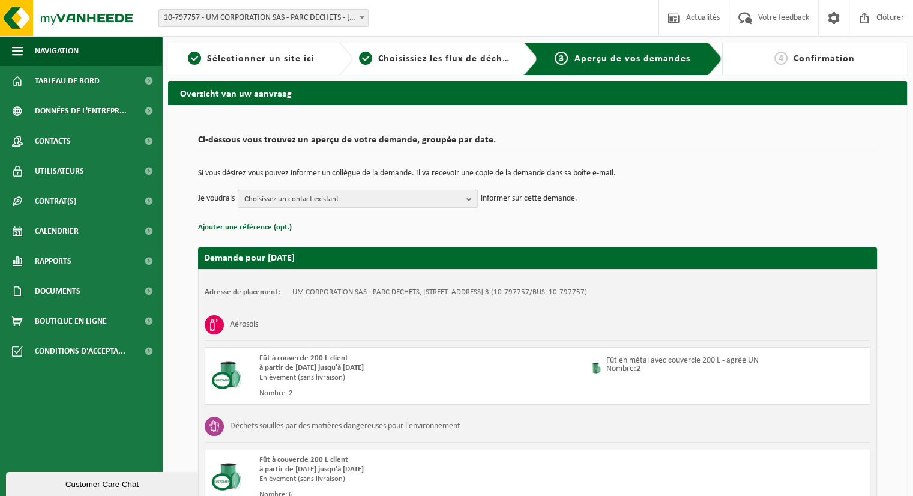
click at [360, 203] on span "Choisissez un contact existant" at bounding box center [352, 199] width 217 height 18
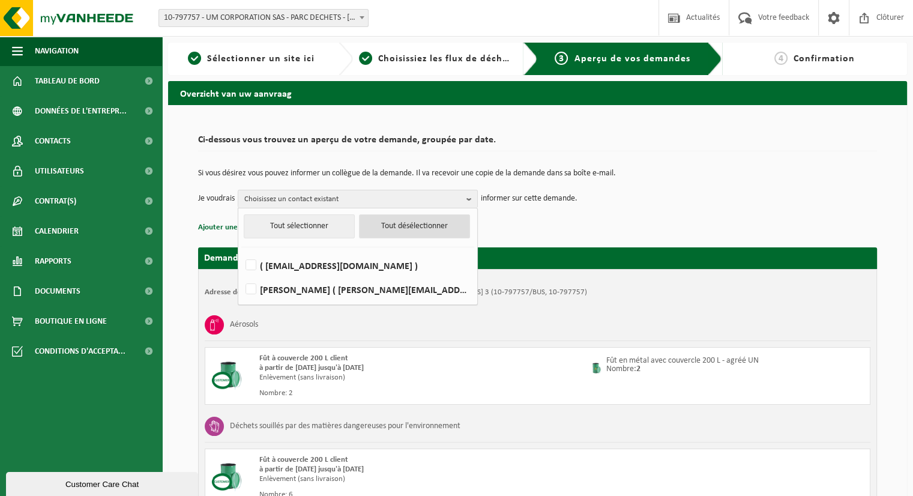
click at [404, 227] on button "Tout désélectionner" at bounding box center [414, 226] width 111 height 24
click at [324, 223] on button "Tout sélectionner" at bounding box center [299, 226] width 111 height 24
checkbox input "true"
click at [575, 233] on p "Ajouter une référence (opt.)" at bounding box center [537, 228] width 679 height 16
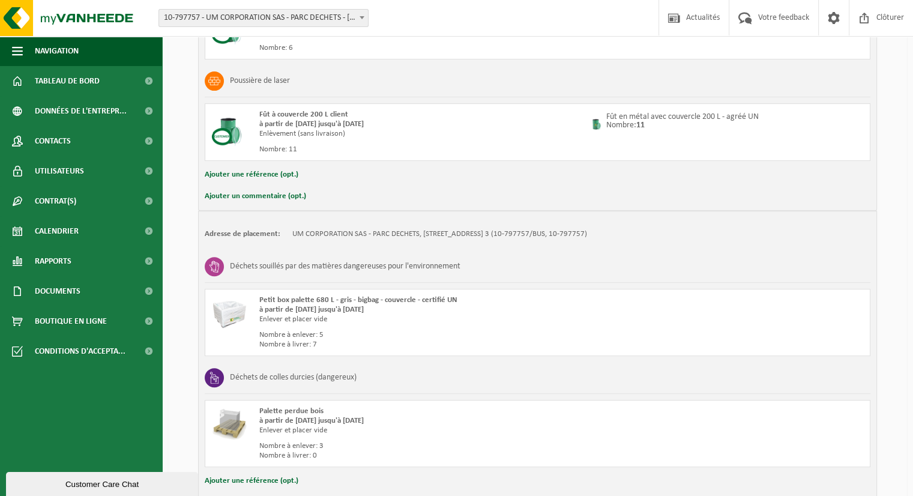
scroll to position [526, 0]
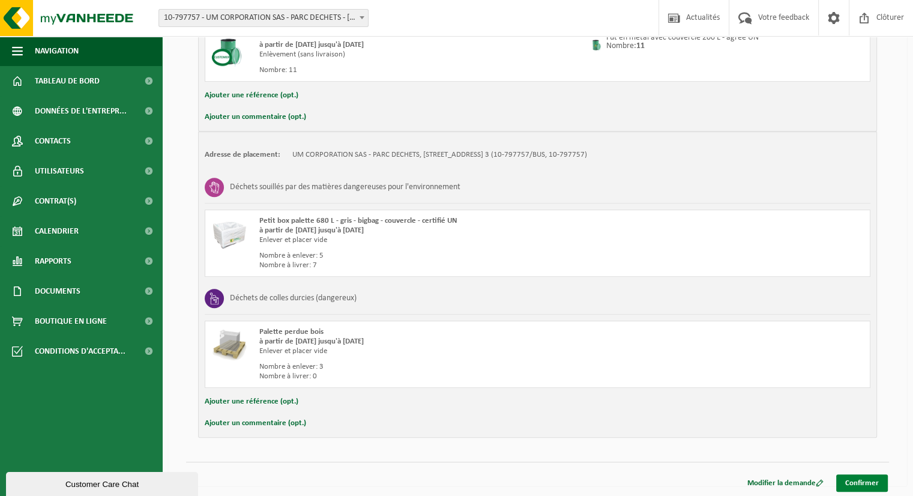
click at [868, 483] on link "Confirmer" at bounding box center [862, 482] width 52 height 17
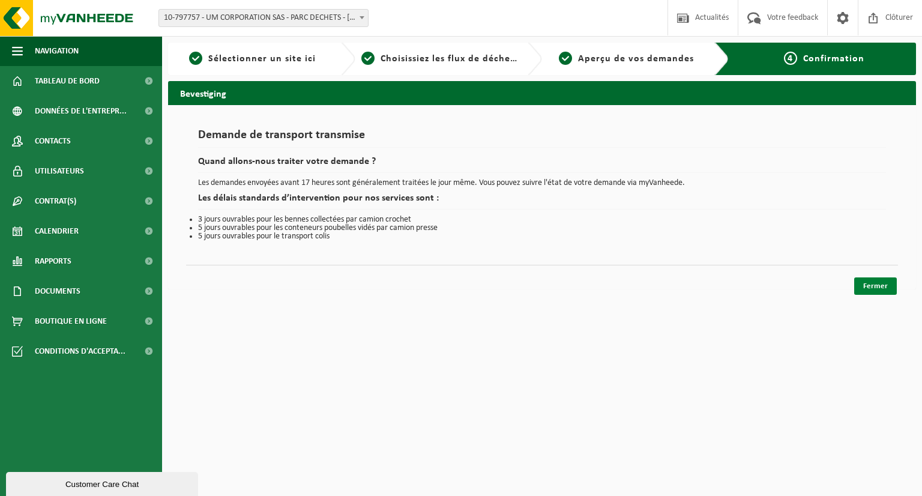
click at [889, 289] on link "Fermer" at bounding box center [876, 285] width 43 height 17
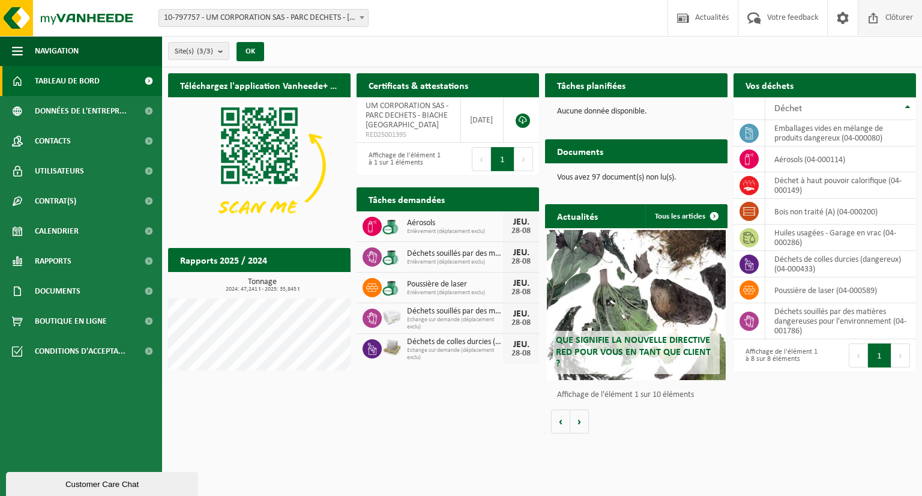
click at [892, 21] on span "Clôturer" at bounding box center [900, 17] width 34 height 35
